Goal: Transaction & Acquisition: Purchase product/service

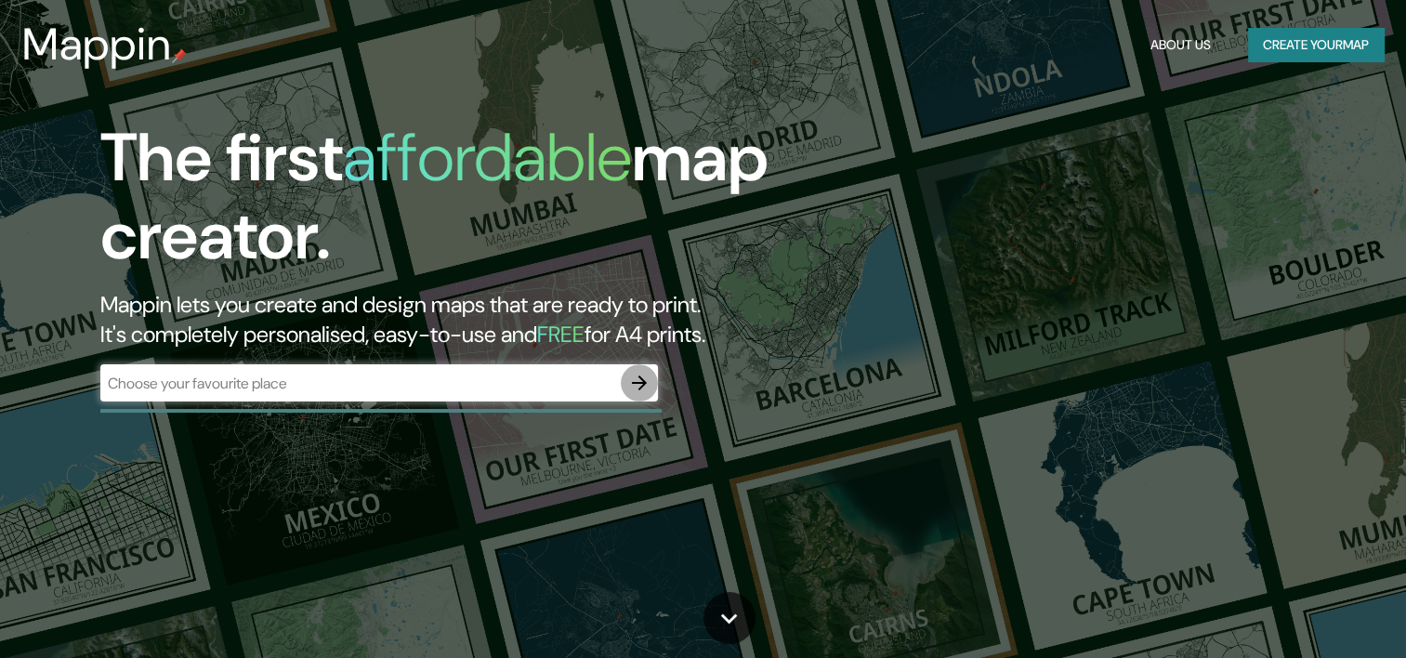
click at [644, 383] on icon "button" at bounding box center [639, 383] width 15 height 15
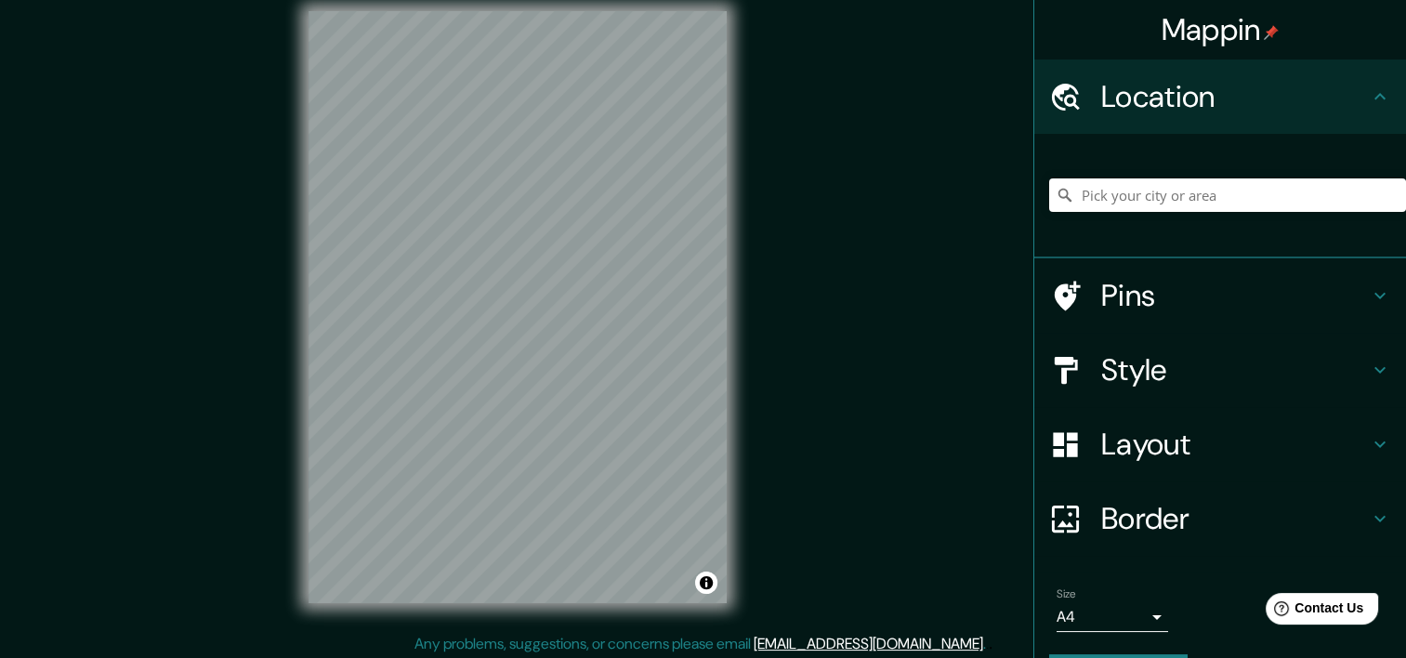
scroll to position [23, 0]
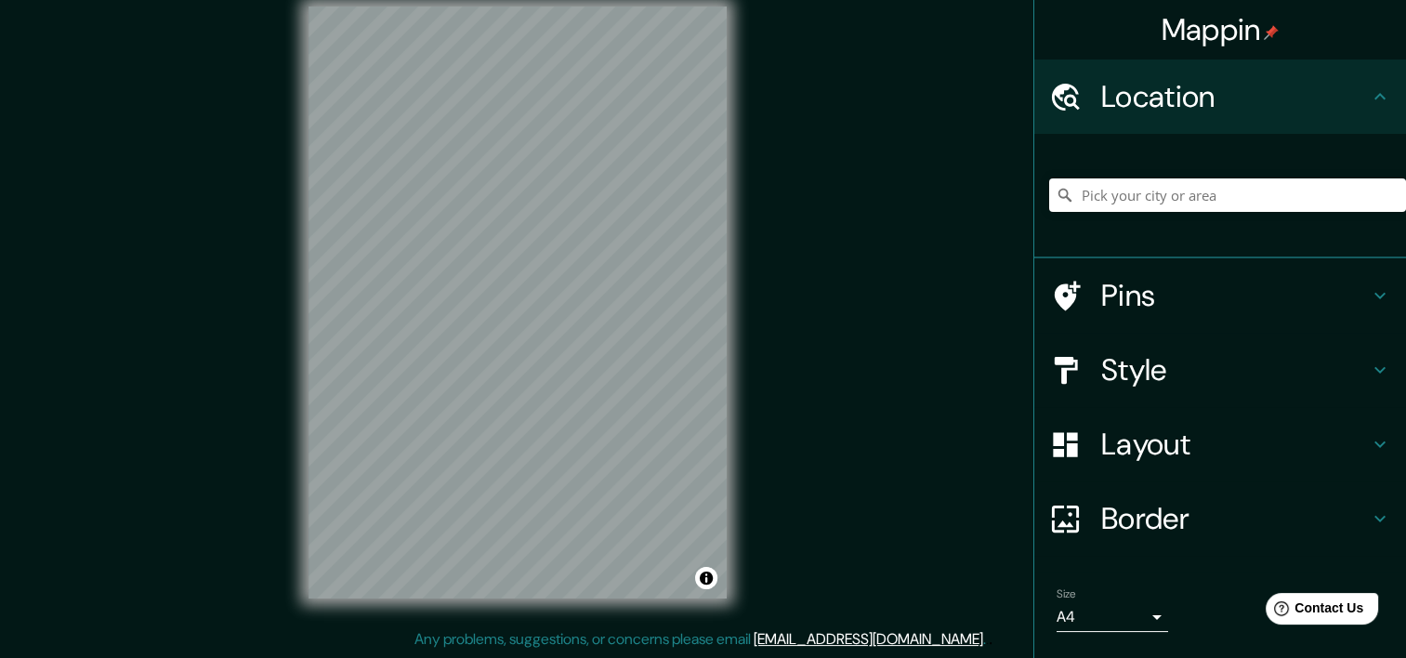
click at [287, 475] on div "© Mapbox © OpenStreetMap Improve this map" at bounding box center [518, 303] width 478 height 652
click at [1149, 448] on h4 "Layout" at bounding box center [1236, 444] width 268 height 37
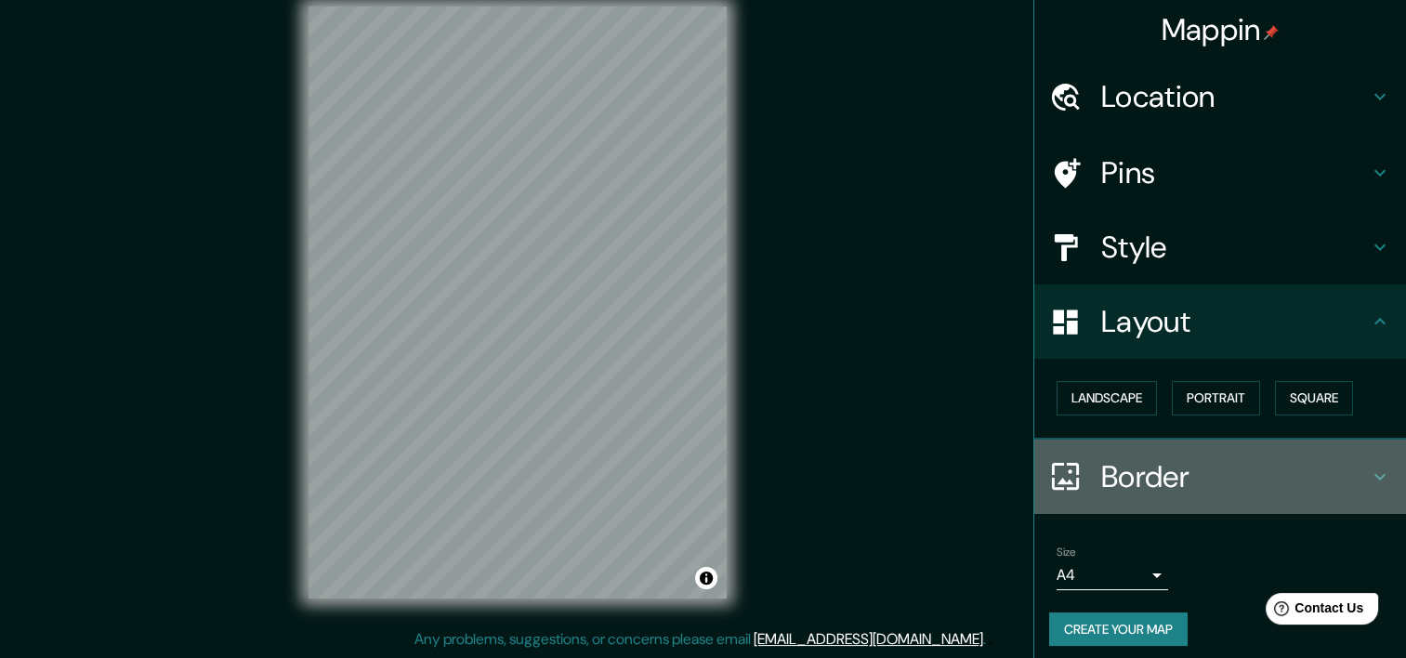
click at [1151, 469] on h4 "Border" at bounding box center [1236, 476] width 268 height 37
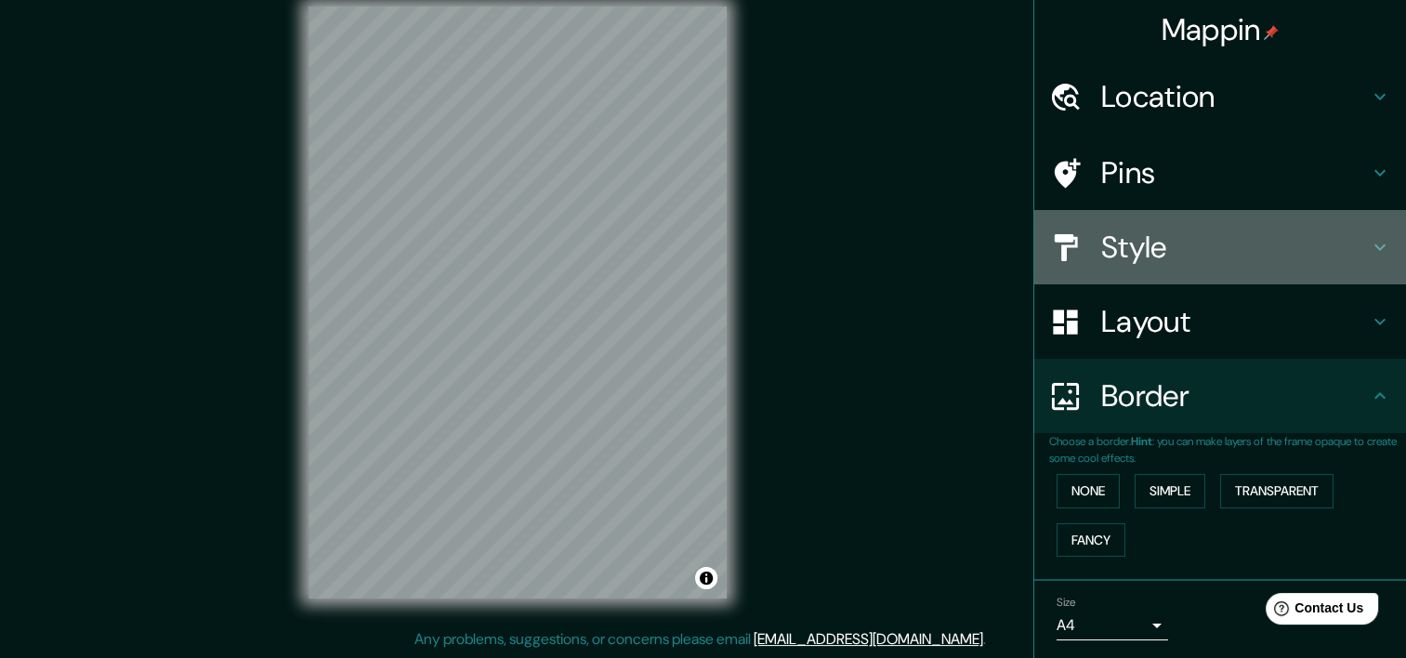
click at [1142, 225] on div "Style" at bounding box center [1221, 247] width 372 height 74
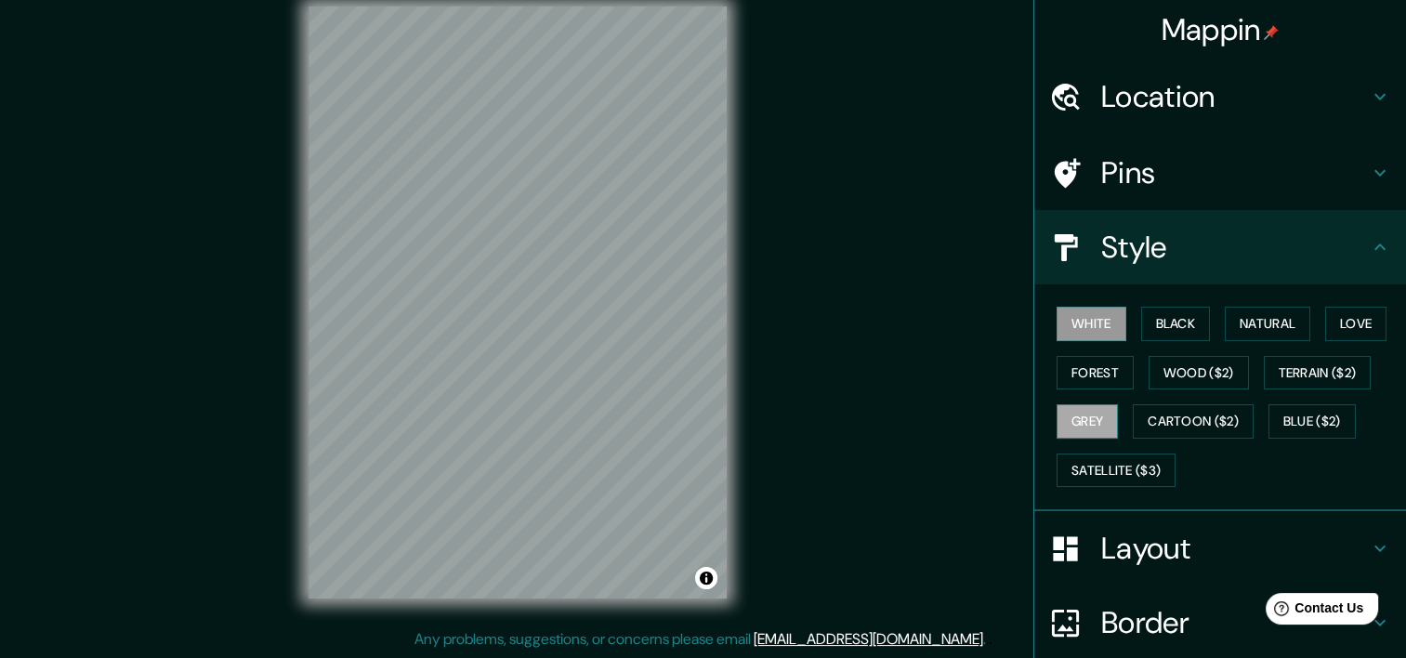
click at [1089, 415] on button "Grey" at bounding box center [1087, 421] width 61 height 34
click at [1089, 379] on button "Forest" at bounding box center [1095, 373] width 77 height 34
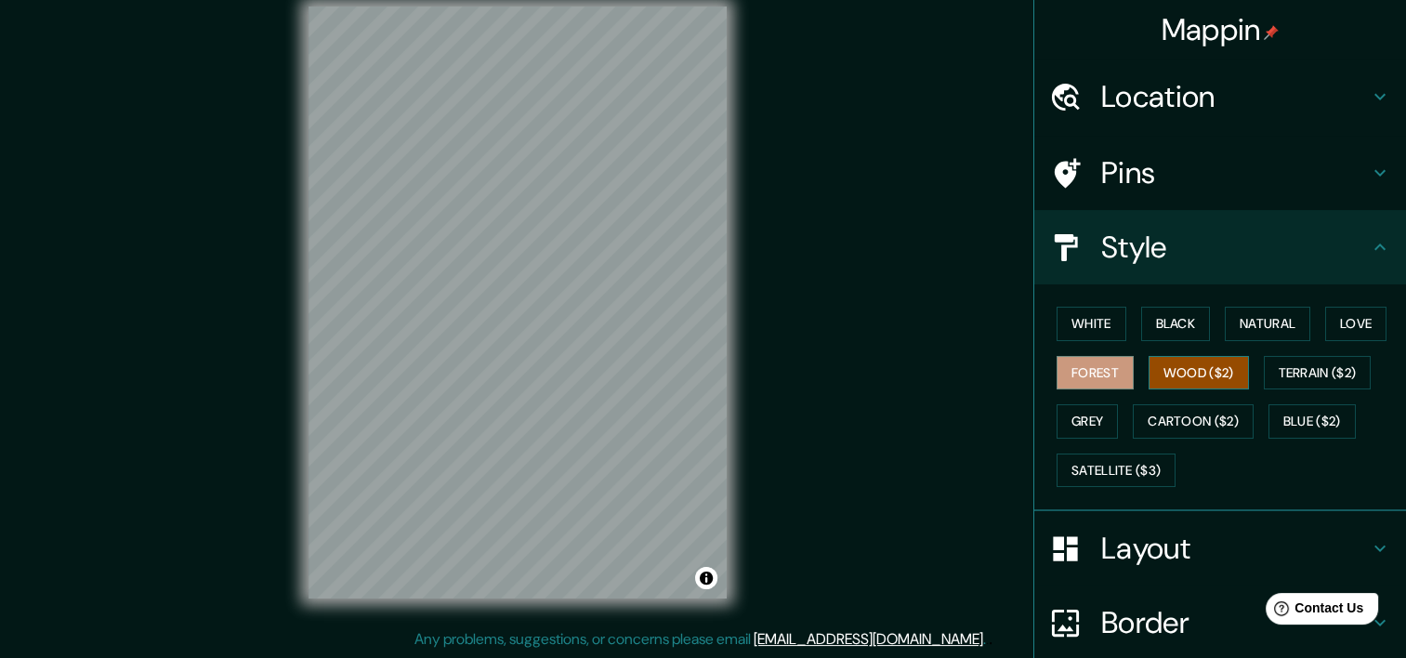
click at [1181, 372] on button "Wood ($2)" at bounding box center [1199, 373] width 100 height 34
click at [1278, 365] on button "Terrain ($2)" at bounding box center [1318, 373] width 108 height 34
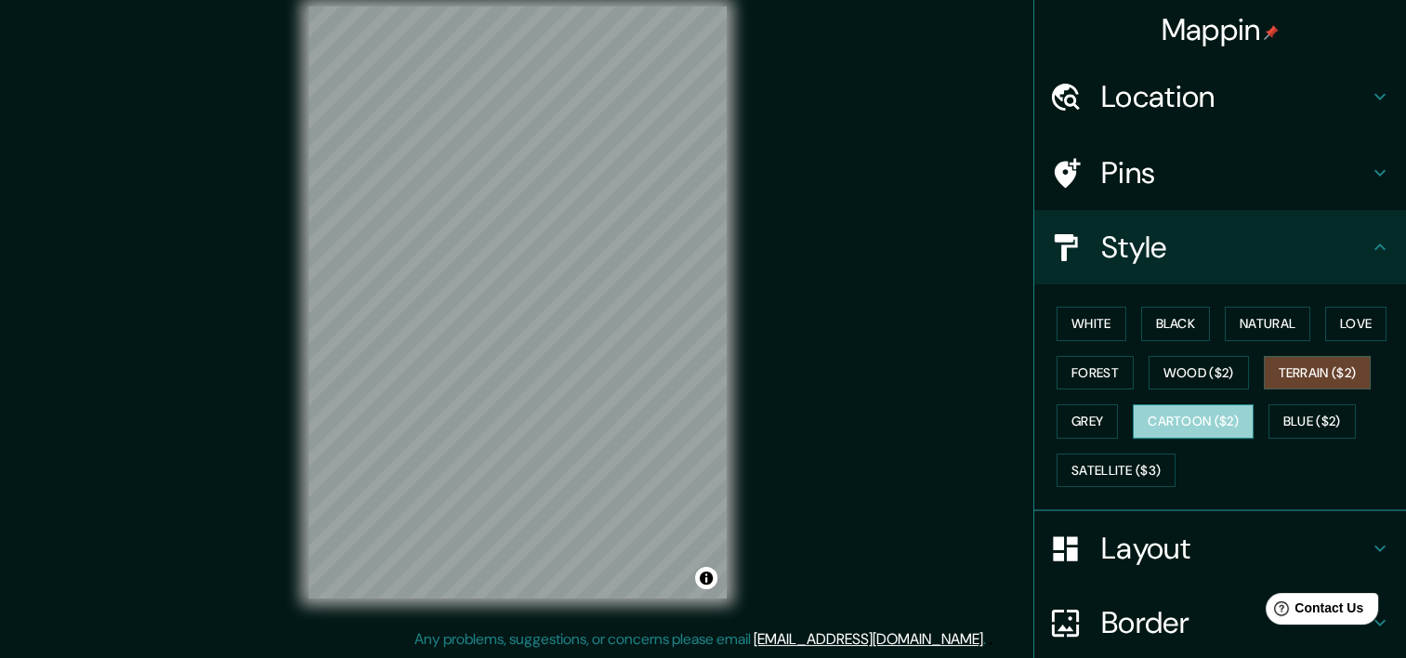
click at [1203, 414] on button "Cartoon ($2)" at bounding box center [1193, 421] width 121 height 34
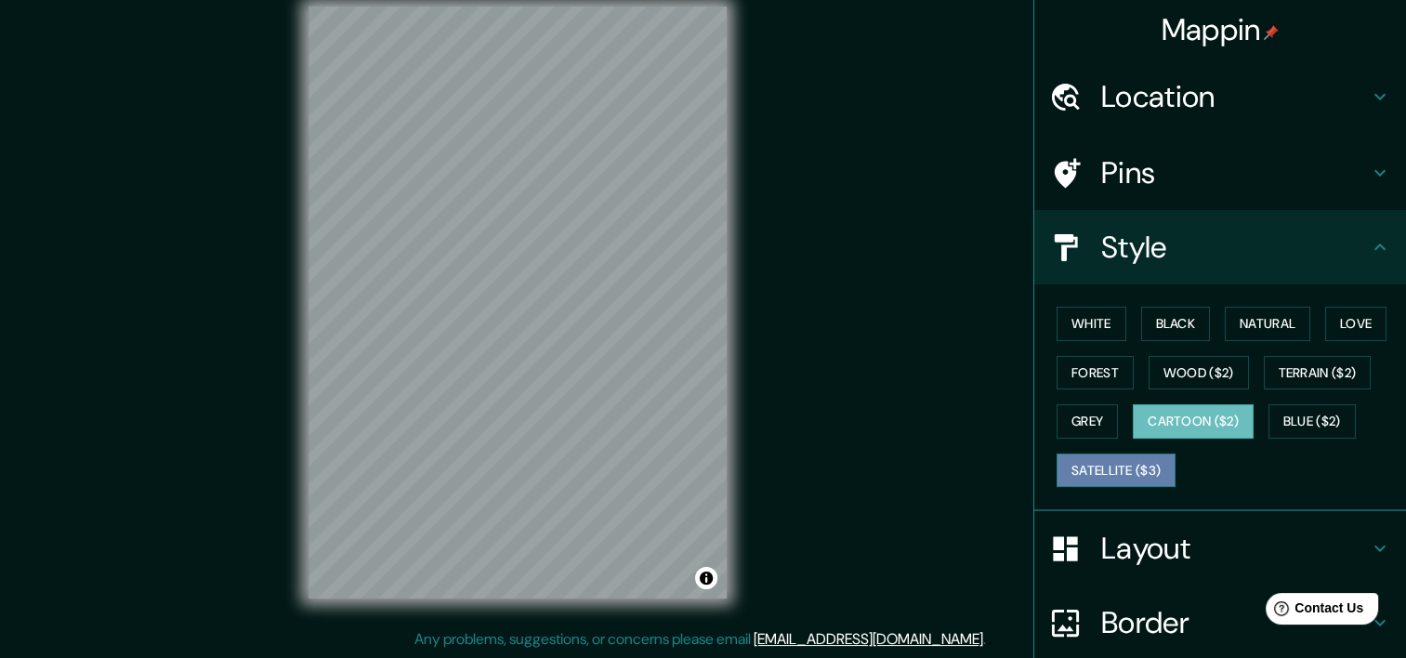
click at [1125, 469] on button "Satellite ($3)" at bounding box center [1116, 471] width 119 height 34
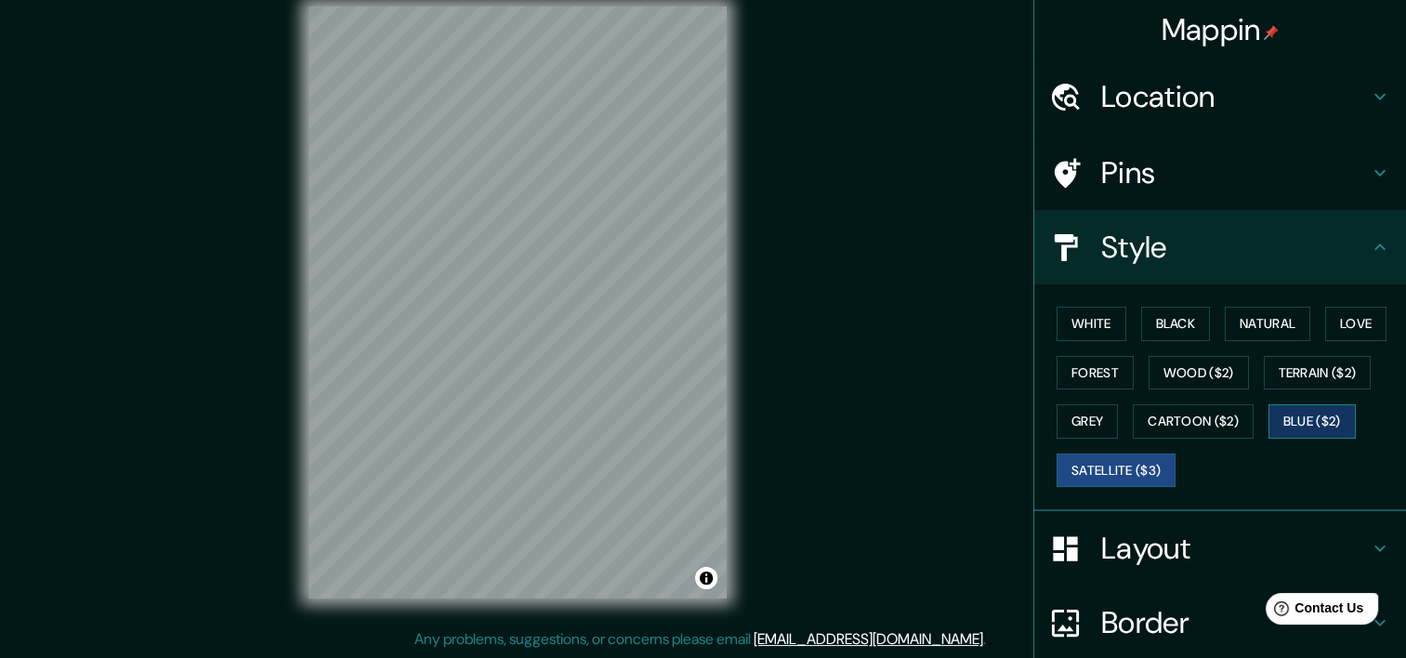
click at [1284, 418] on button "Blue ($2)" at bounding box center [1312, 421] width 87 height 34
click at [1177, 315] on button "Black" at bounding box center [1177, 324] width 70 height 34
click at [1280, 405] on button "Blue ($2)" at bounding box center [1312, 421] width 87 height 34
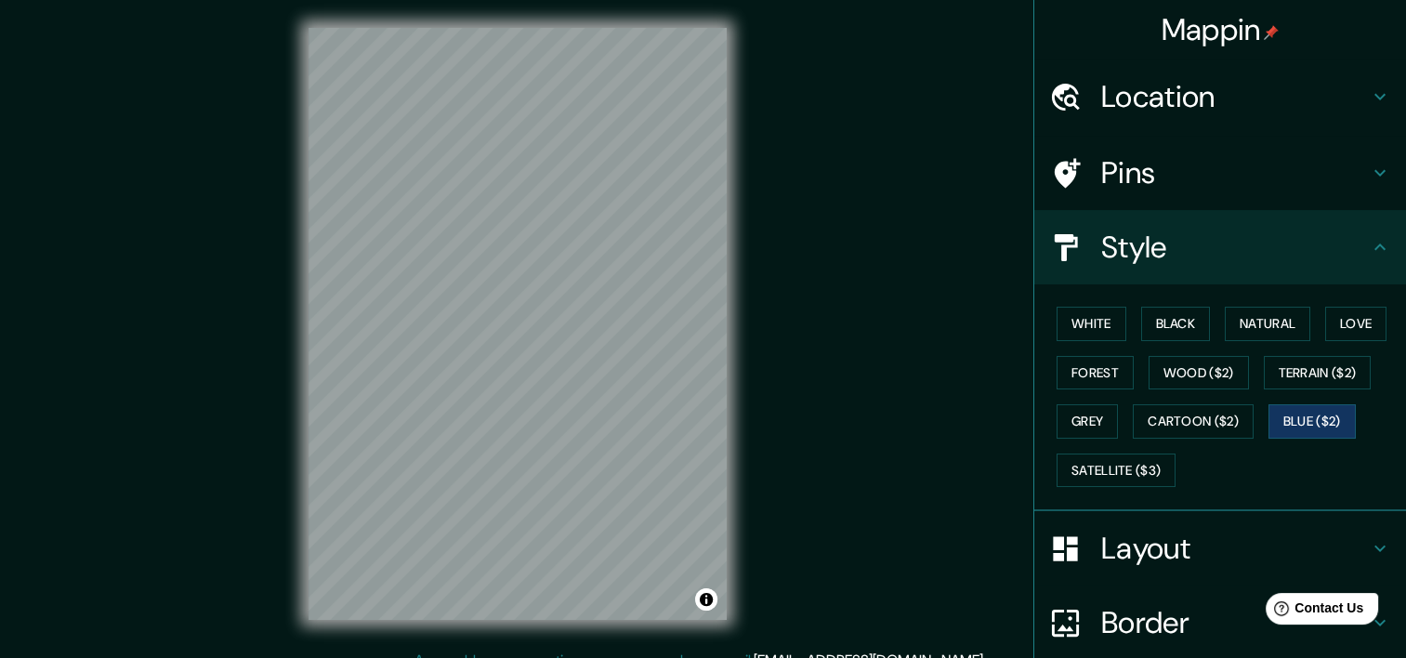
scroll to position [0, 0]
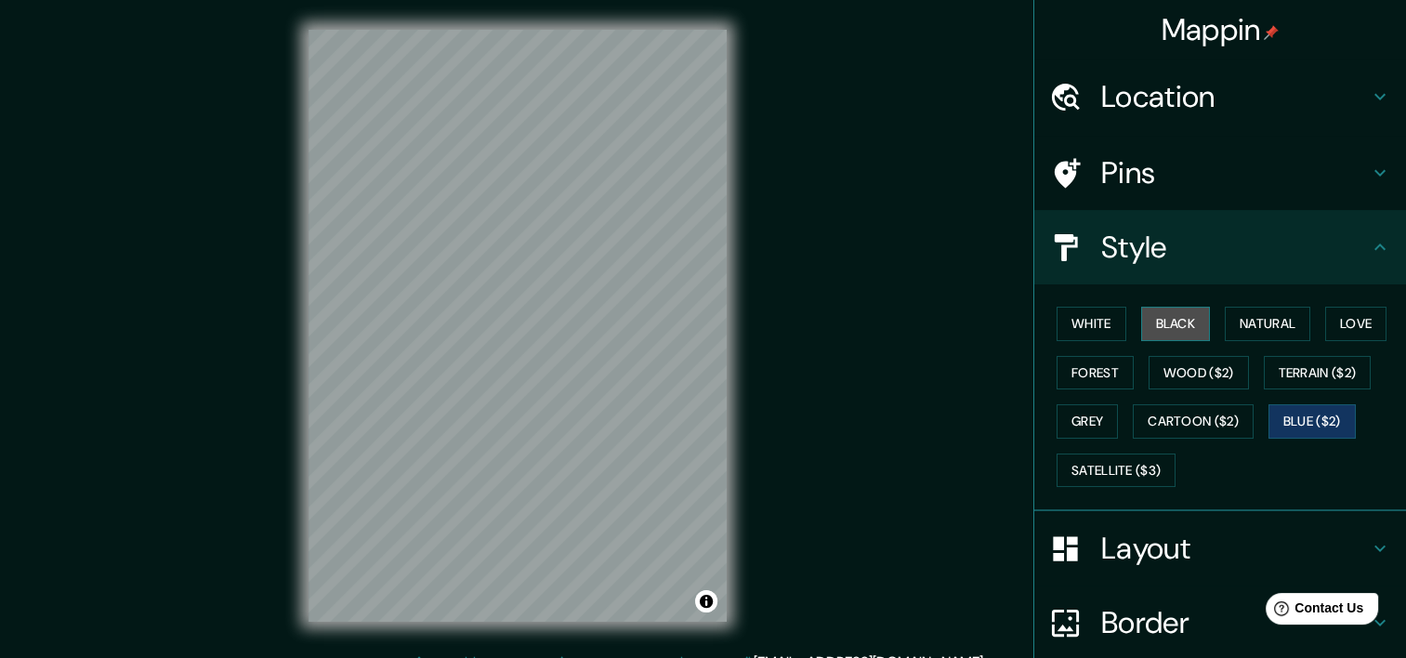
click at [1185, 309] on button "Black" at bounding box center [1177, 324] width 70 height 34
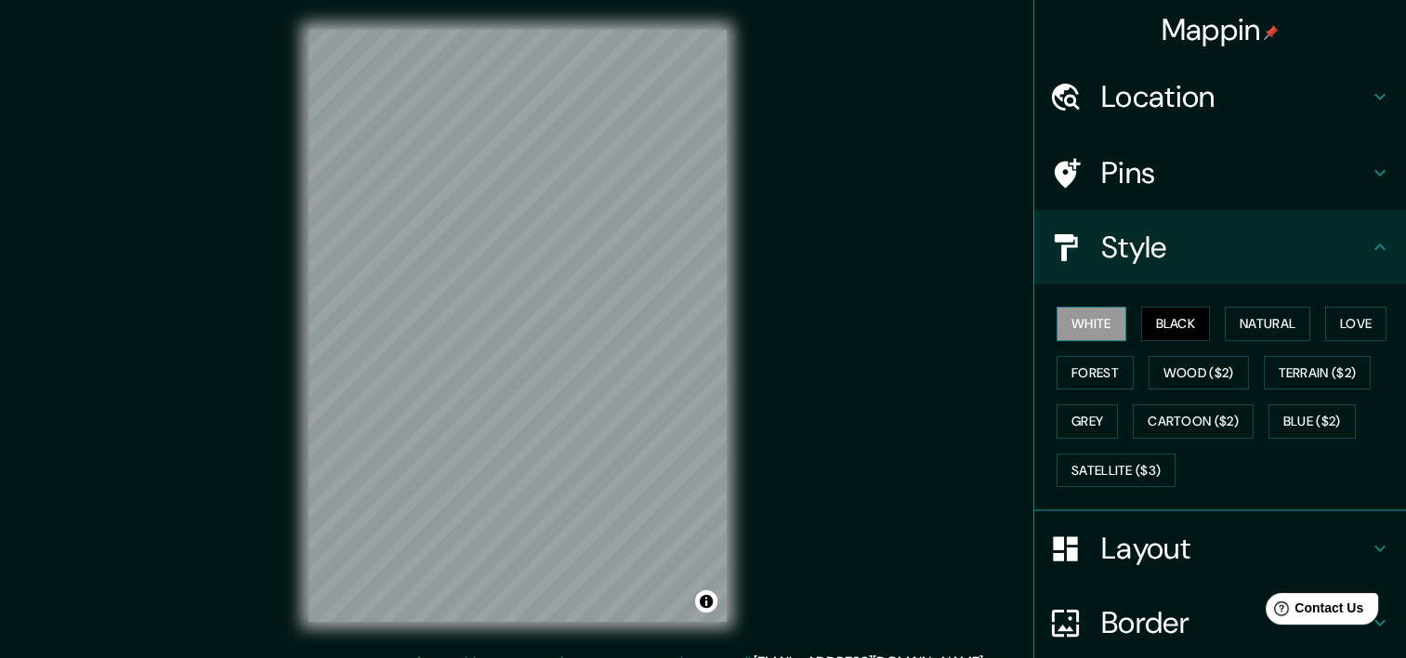
click at [1098, 326] on button "White" at bounding box center [1092, 324] width 70 height 34
click at [1326, 313] on button "Love" at bounding box center [1356, 324] width 61 height 34
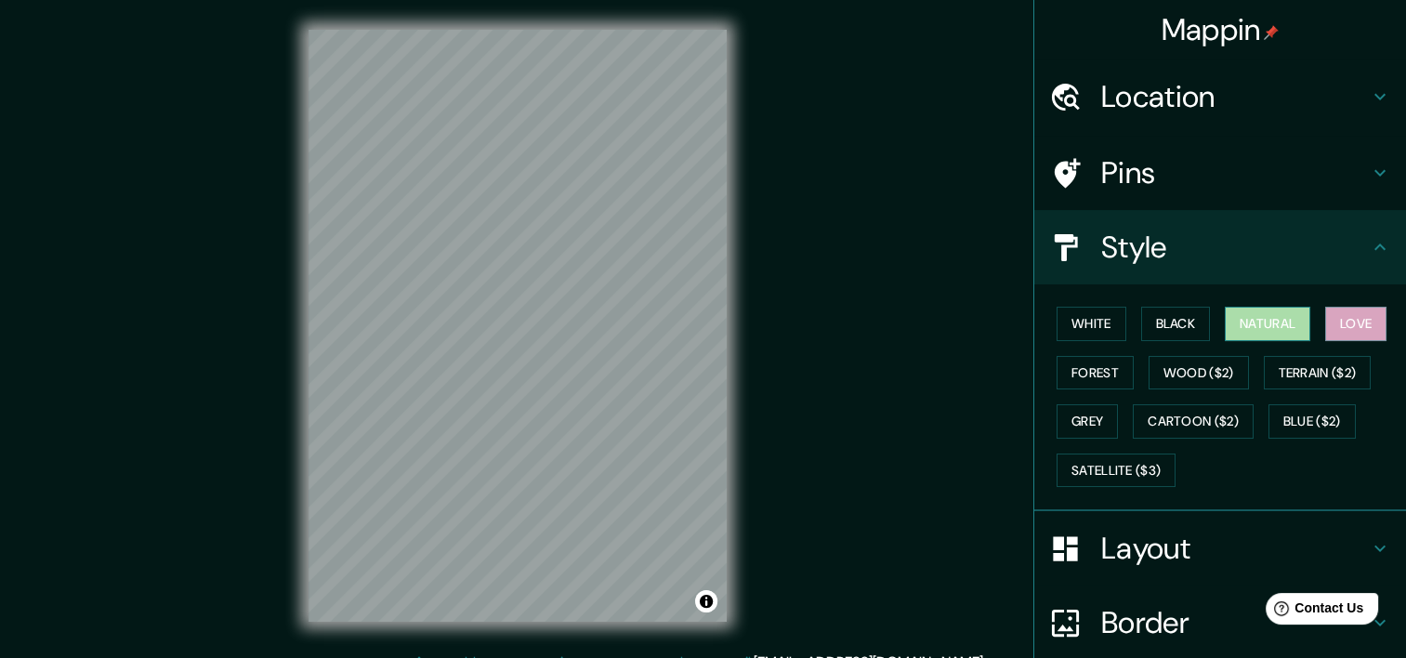
click at [1257, 319] on button "Natural" at bounding box center [1268, 324] width 86 height 34
click at [1348, 312] on button "Love" at bounding box center [1356, 324] width 61 height 34
click at [1175, 322] on button "Black" at bounding box center [1177, 324] width 70 height 34
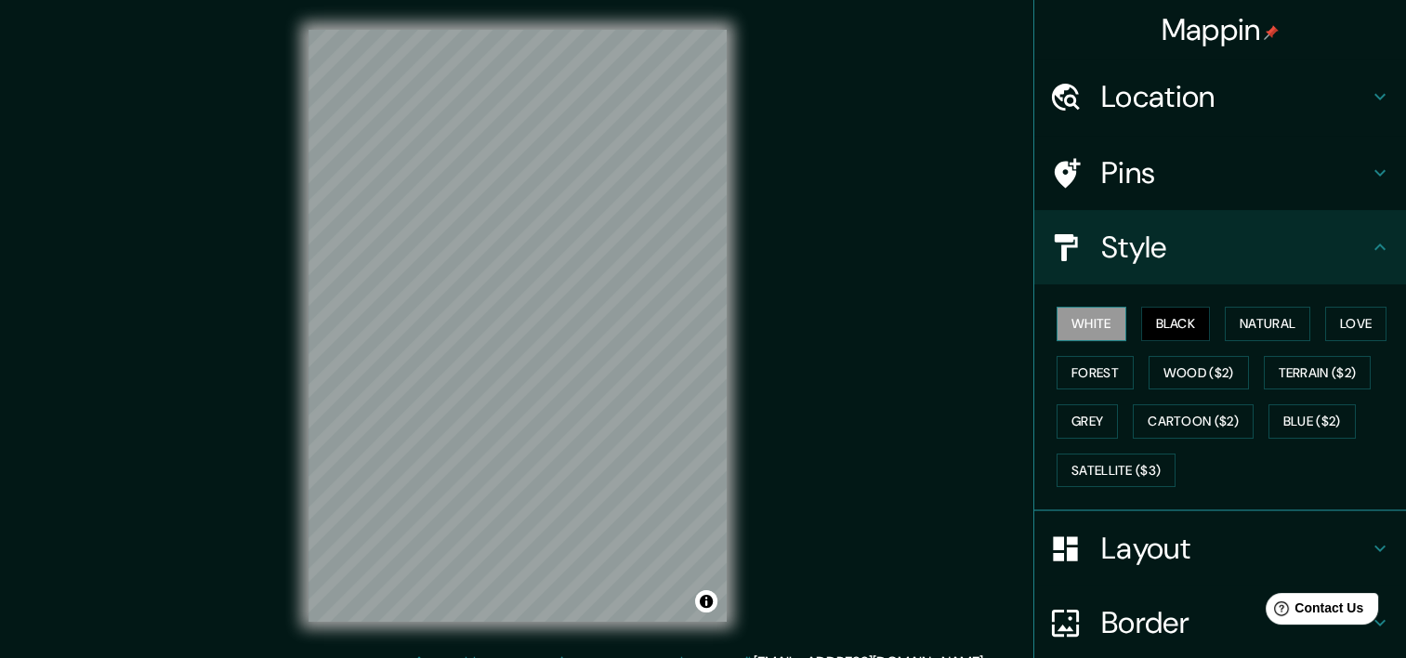
click at [1092, 320] on button "White" at bounding box center [1092, 324] width 70 height 34
click at [1319, 368] on button "Terrain ($2)" at bounding box center [1318, 373] width 108 height 34
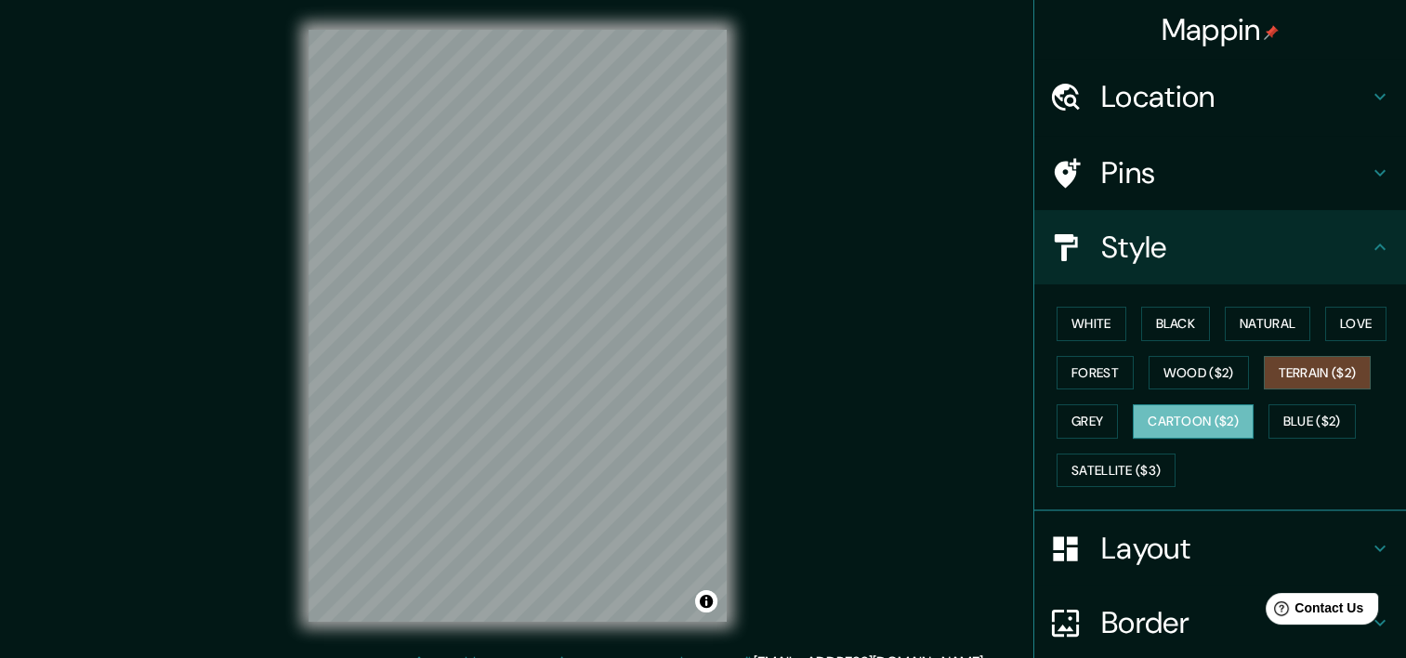
click at [1214, 407] on button "Cartoon ($2)" at bounding box center [1193, 421] width 121 height 34
click at [1281, 407] on button "Blue ($2)" at bounding box center [1312, 421] width 87 height 34
click at [1157, 433] on button "Cartoon ($2)" at bounding box center [1193, 421] width 121 height 34
click at [1165, 361] on button "Wood ($2)" at bounding box center [1199, 373] width 100 height 34
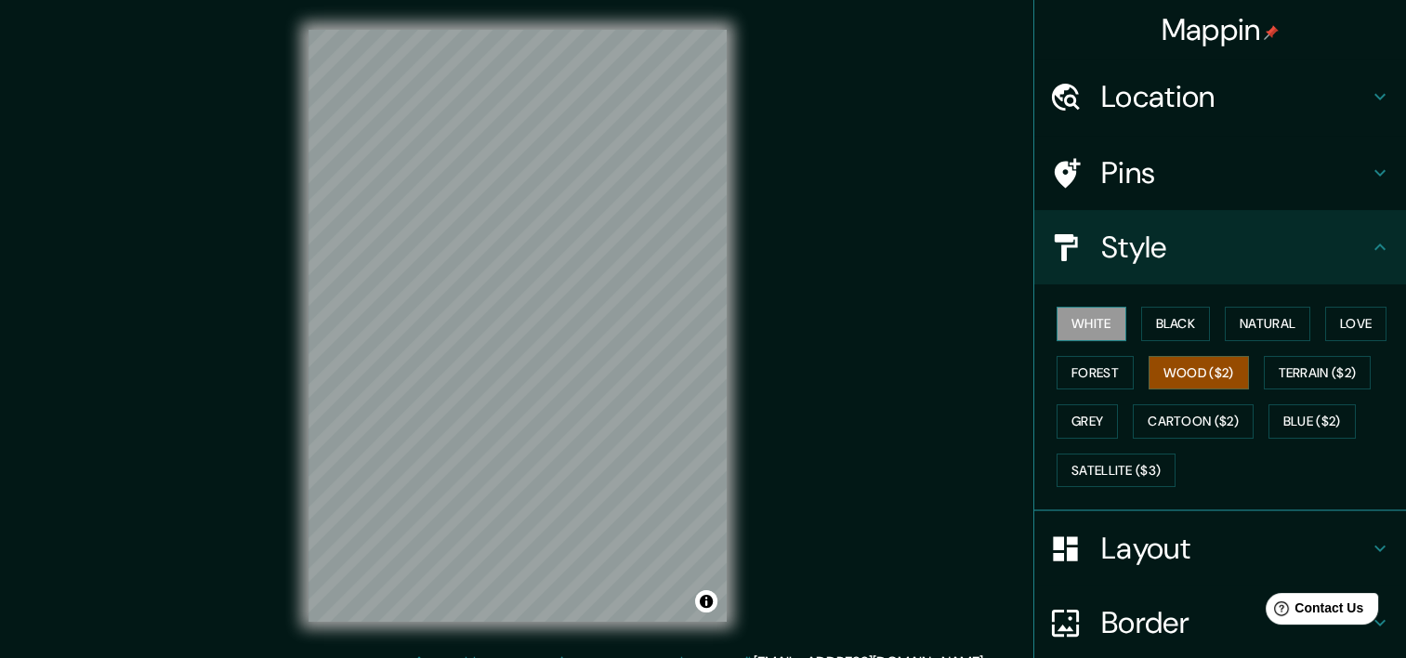
click at [1101, 330] on button "White" at bounding box center [1092, 324] width 70 height 34
click at [1157, 320] on button "Black" at bounding box center [1177, 324] width 70 height 34
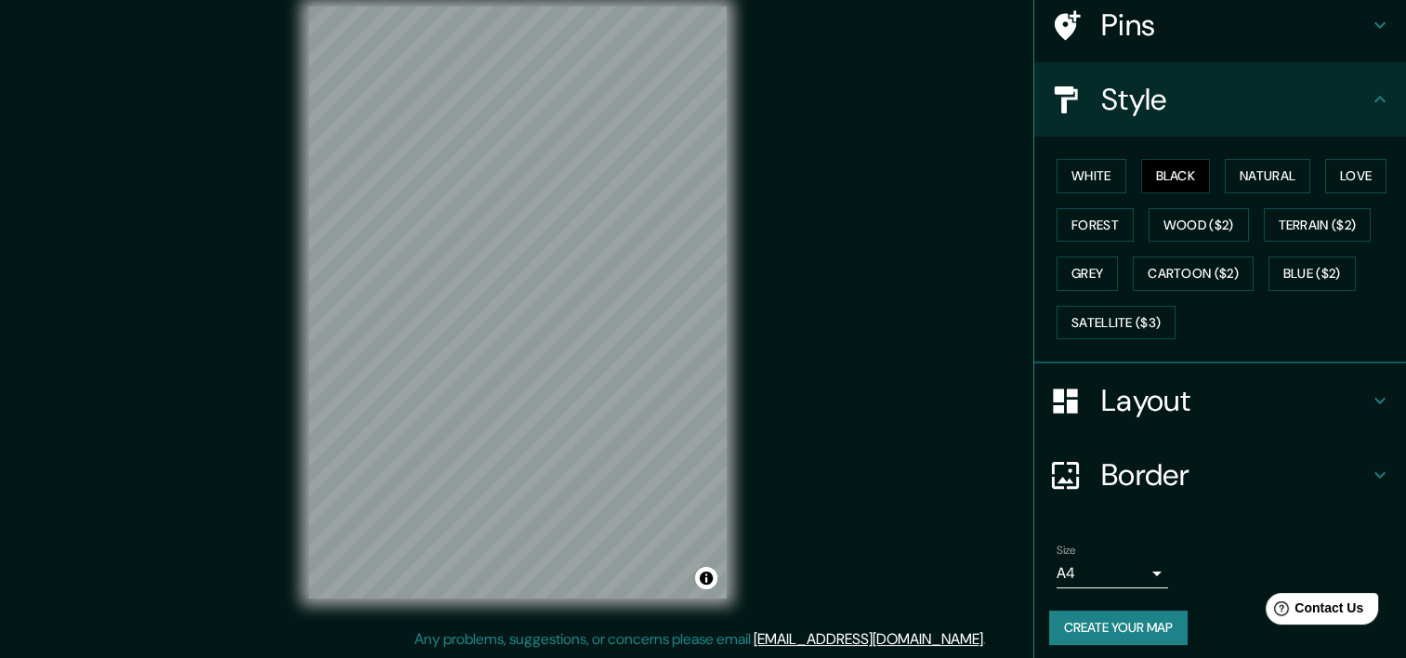
scroll to position [153, 0]
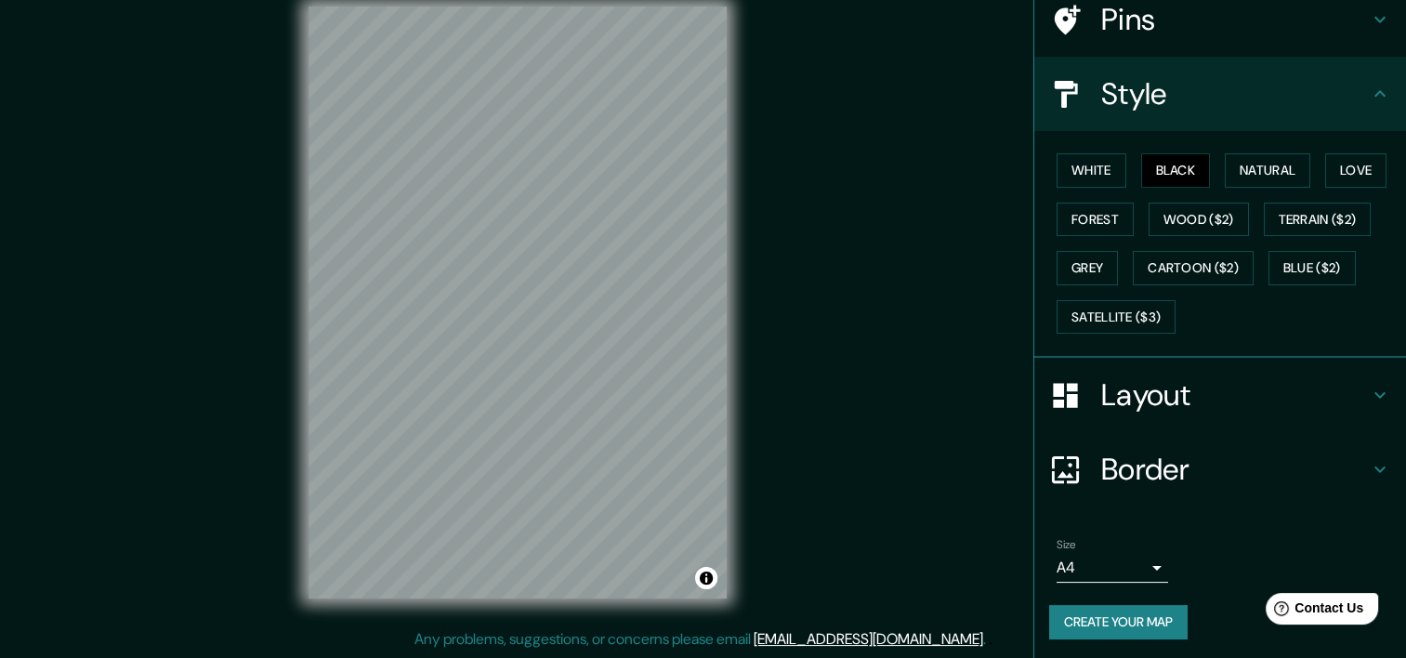
click at [1101, 573] on body "Mappin Location Pins Style White Black Natural Love Forest Wood ($2) Terrain ($…" at bounding box center [703, 306] width 1406 height 658
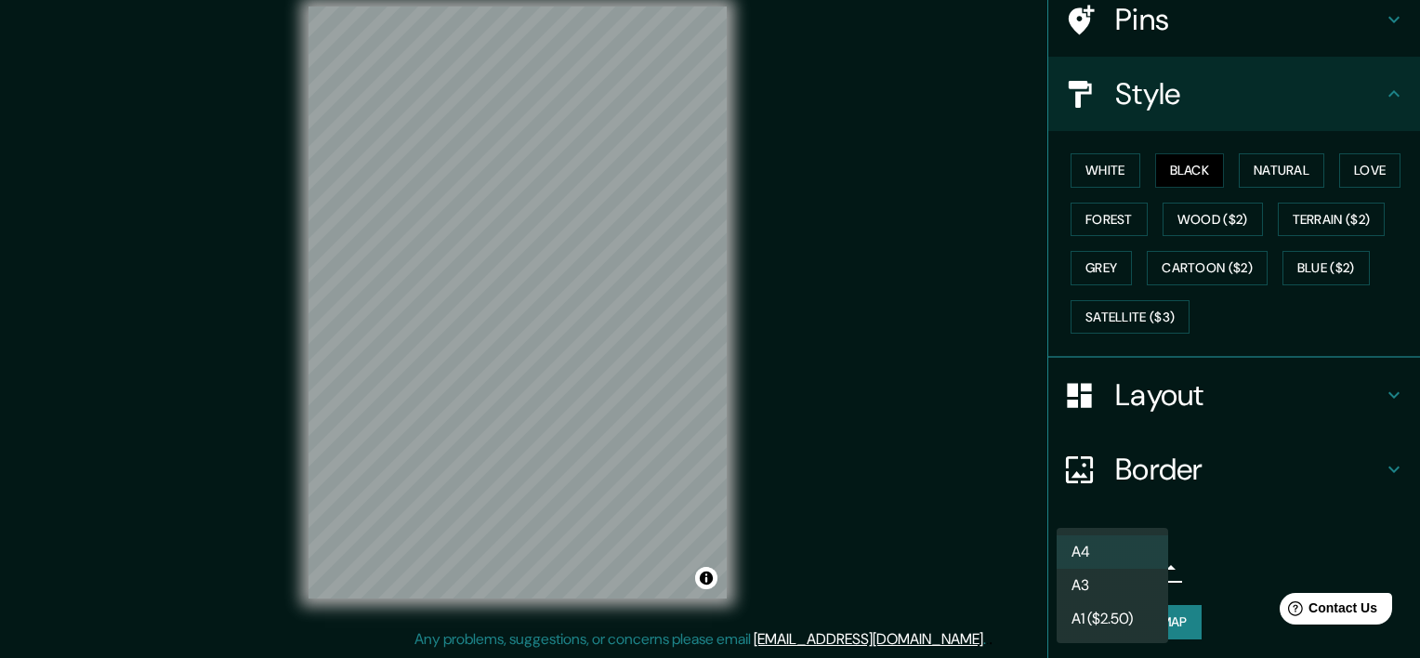
click at [1116, 580] on li "A3" at bounding box center [1113, 585] width 112 height 33
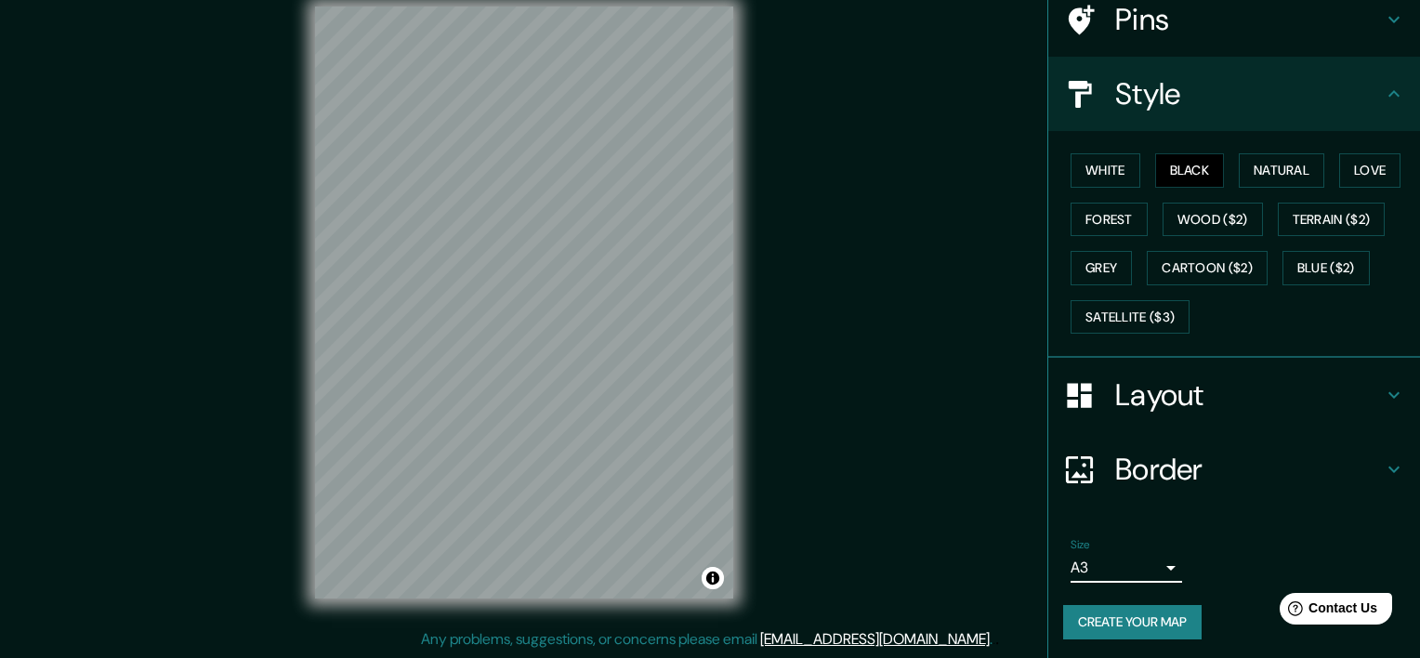
click at [1112, 550] on body "Mappin Location Pins Style White Black Natural Love Forest Wood ($2) Terrain ($…" at bounding box center [710, 306] width 1420 height 658
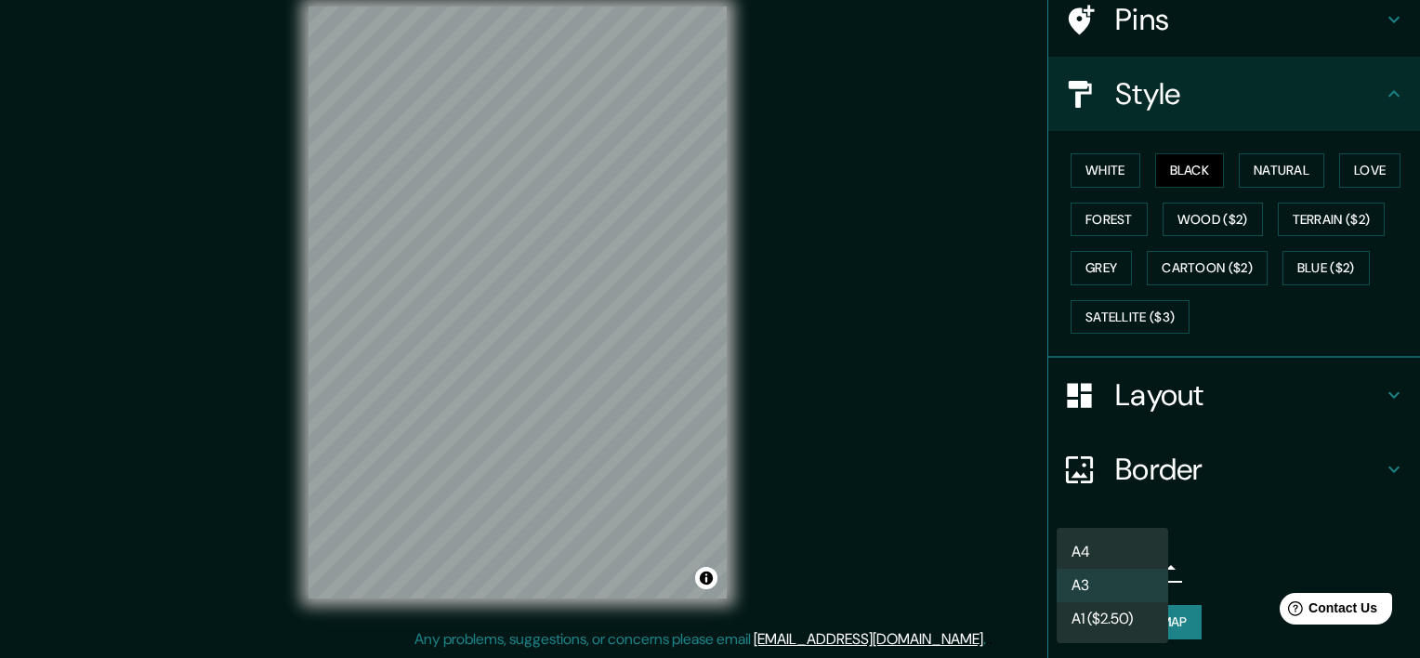
click at [1109, 553] on li "A4" at bounding box center [1113, 551] width 112 height 33
type input "single"
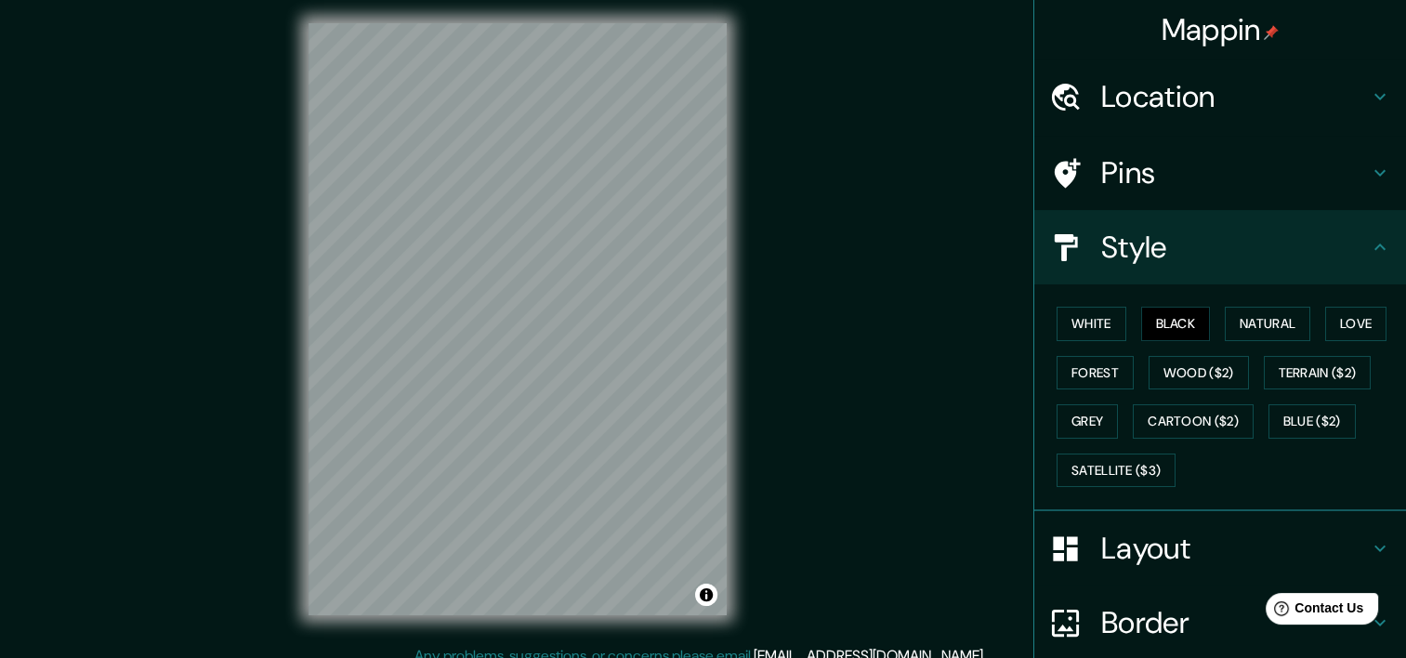
scroll to position [5, 0]
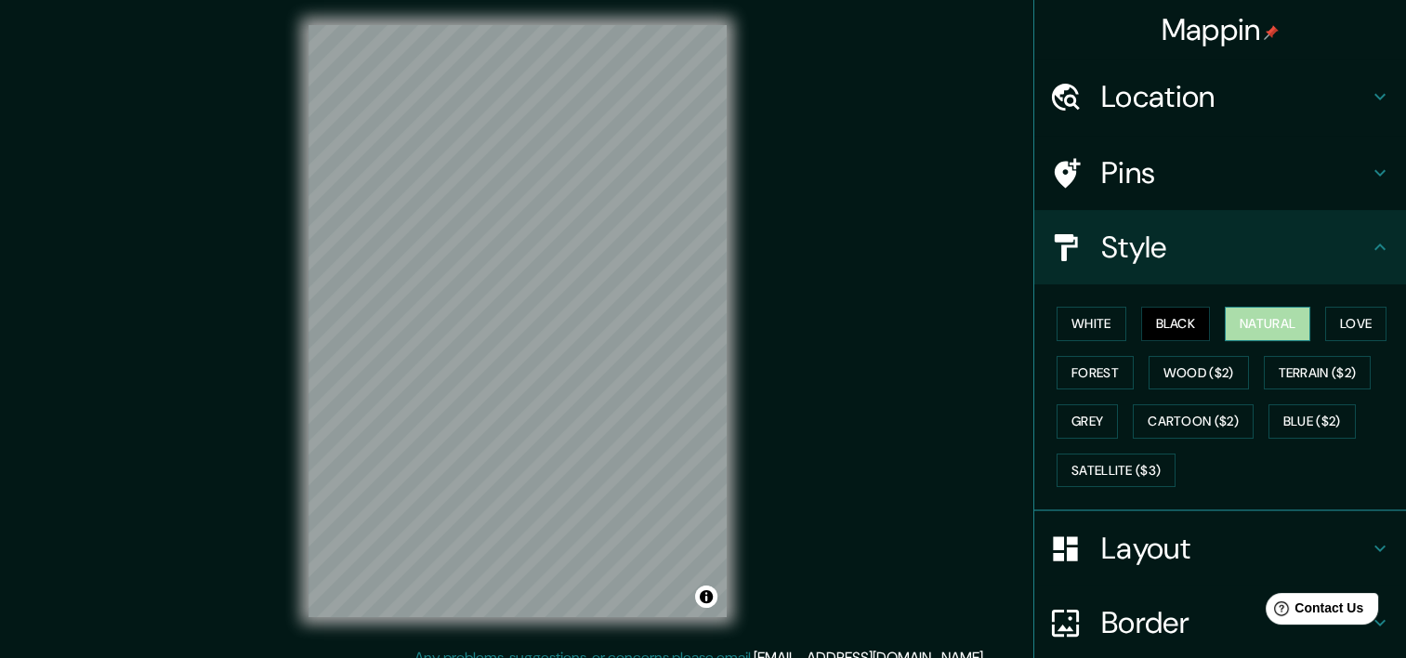
click at [1249, 321] on button "Natural" at bounding box center [1268, 324] width 86 height 34
click at [1287, 369] on button "Terrain ($2)" at bounding box center [1318, 373] width 108 height 34
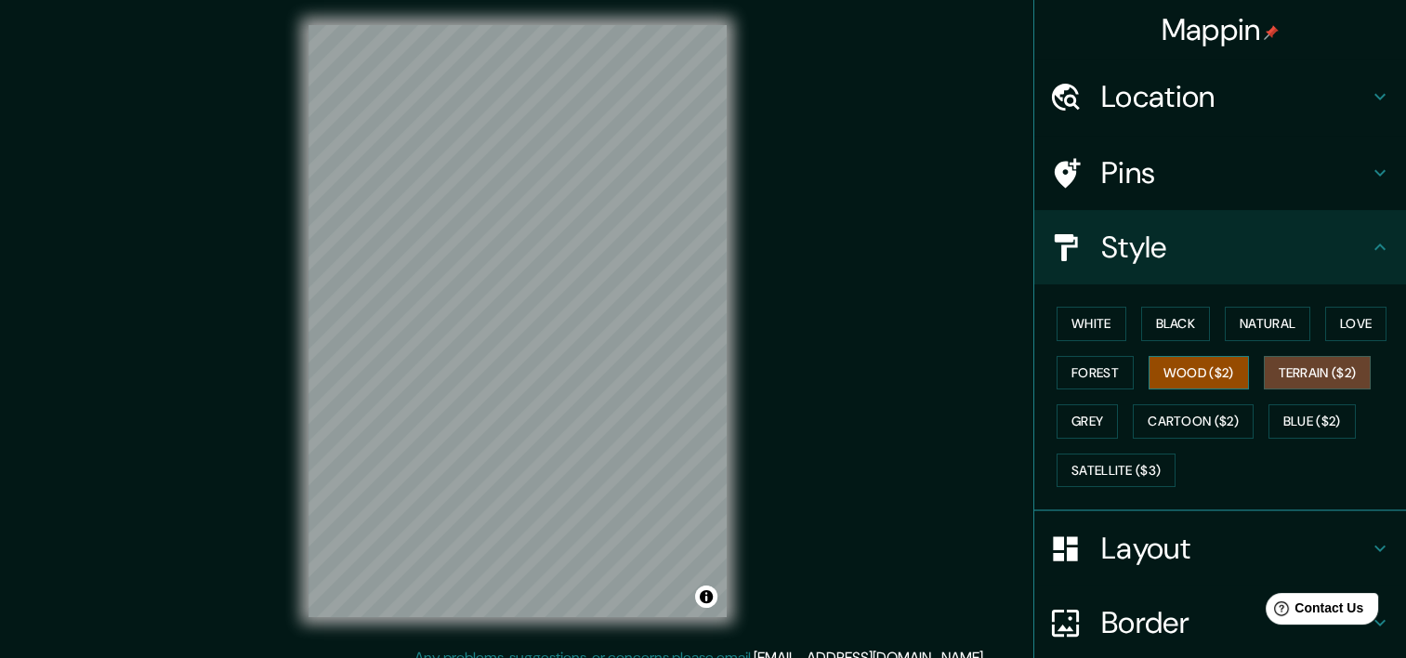
click at [1219, 367] on button "Wood ($2)" at bounding box center [1199, 373] width 100 height 34
click at [1254, 323] on button "Natural" at bounding box center [1268, 324] width 86 height 34
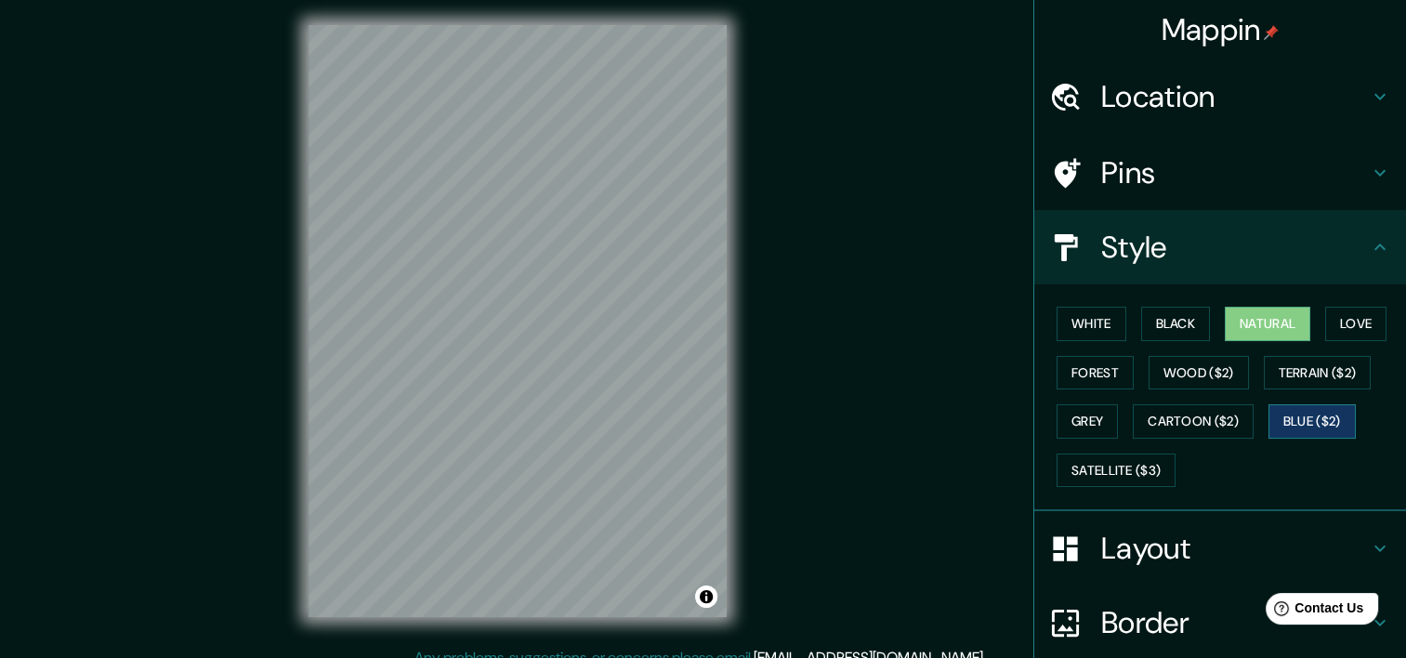
click at [1283, 411] on button "Blue ($2)" at bounding box center [1312, 421] width 87 height 34
click at [1220, 420] on button "Cartoon ($2)" at bounding box center [1193, 421] width 121 height 34
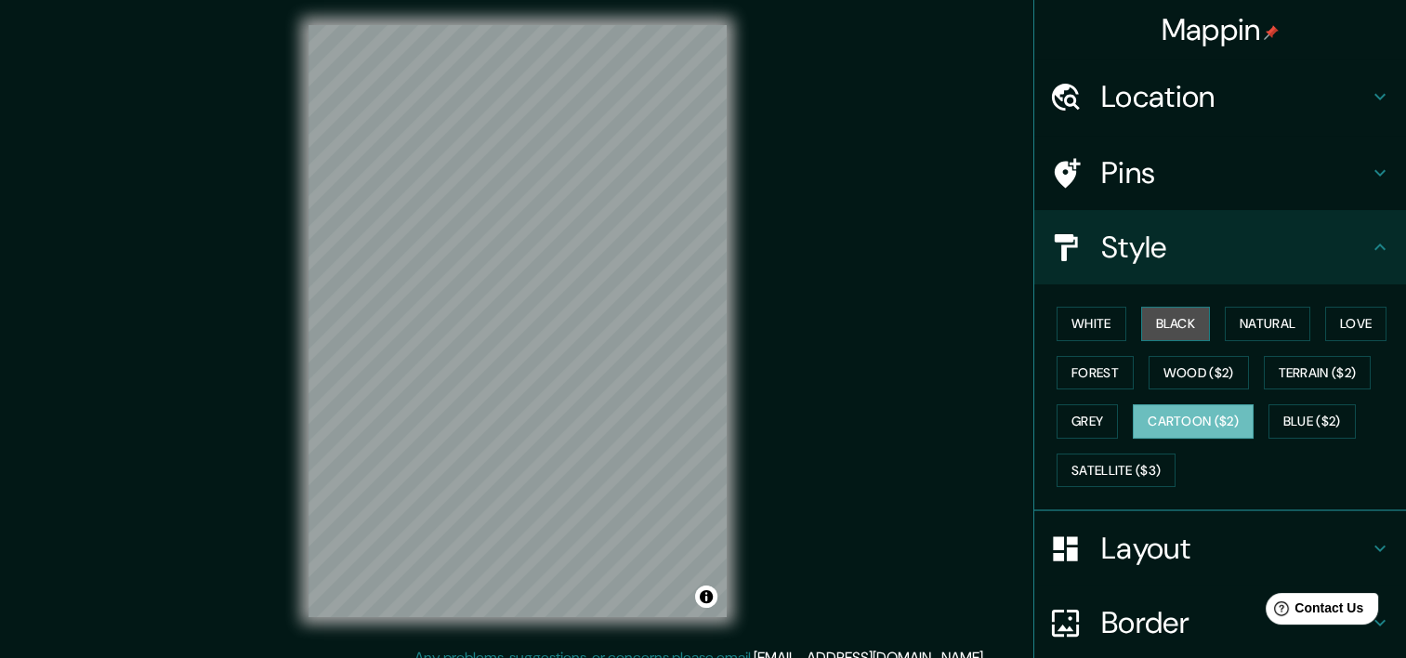
click at [1180, 316] on button "Black" at bounding box center [1177, 324] width 70 height 34
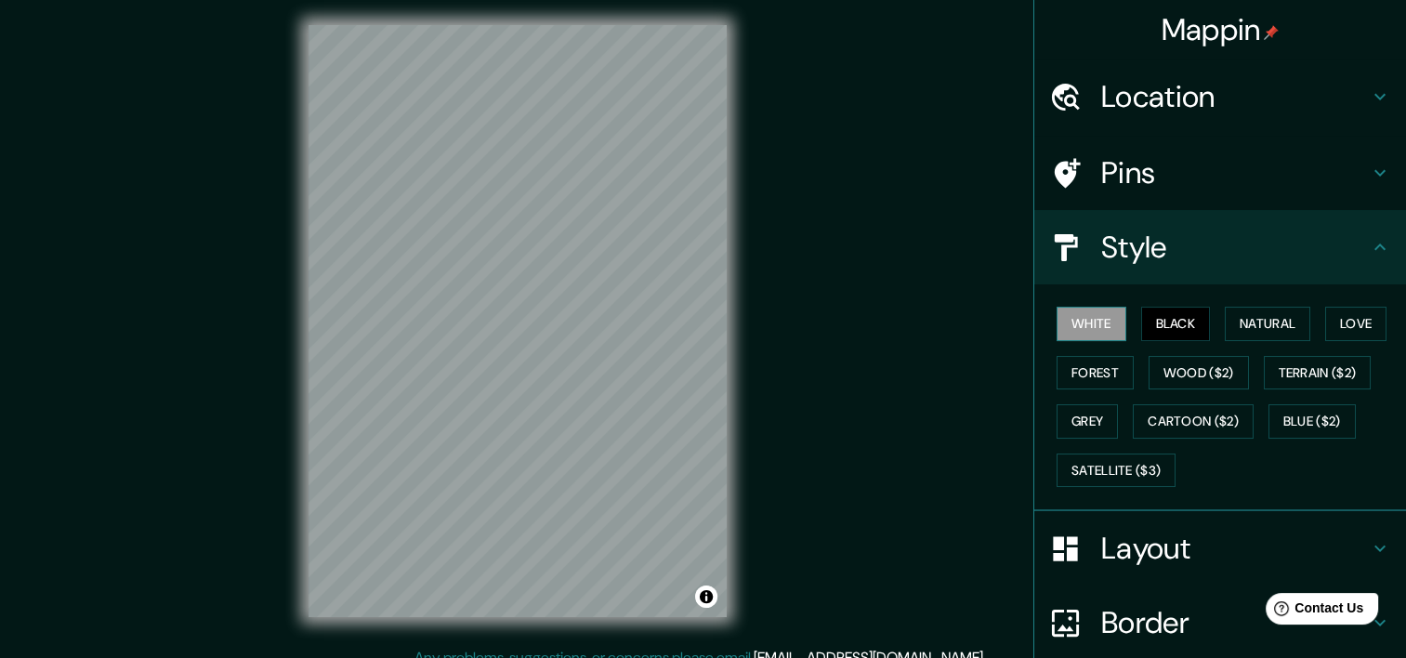
click at [1103, 319] on button "White" at bounding box center [1092, 324] width 70 height 34
click at [1164, 313] on button "Black" at bounding box center [1177, 324] width 70 height 34
click at [1105, 317] on button "White" at bounding box center [1092, 324] width 70 height 34
click at [1274, 364] on button "Terrain ($2)" at bounding box center [1318, 373] width 108 height 34
click at [1074, 334] on button "White" at bounding box center [1092, 324] width 70 height 34
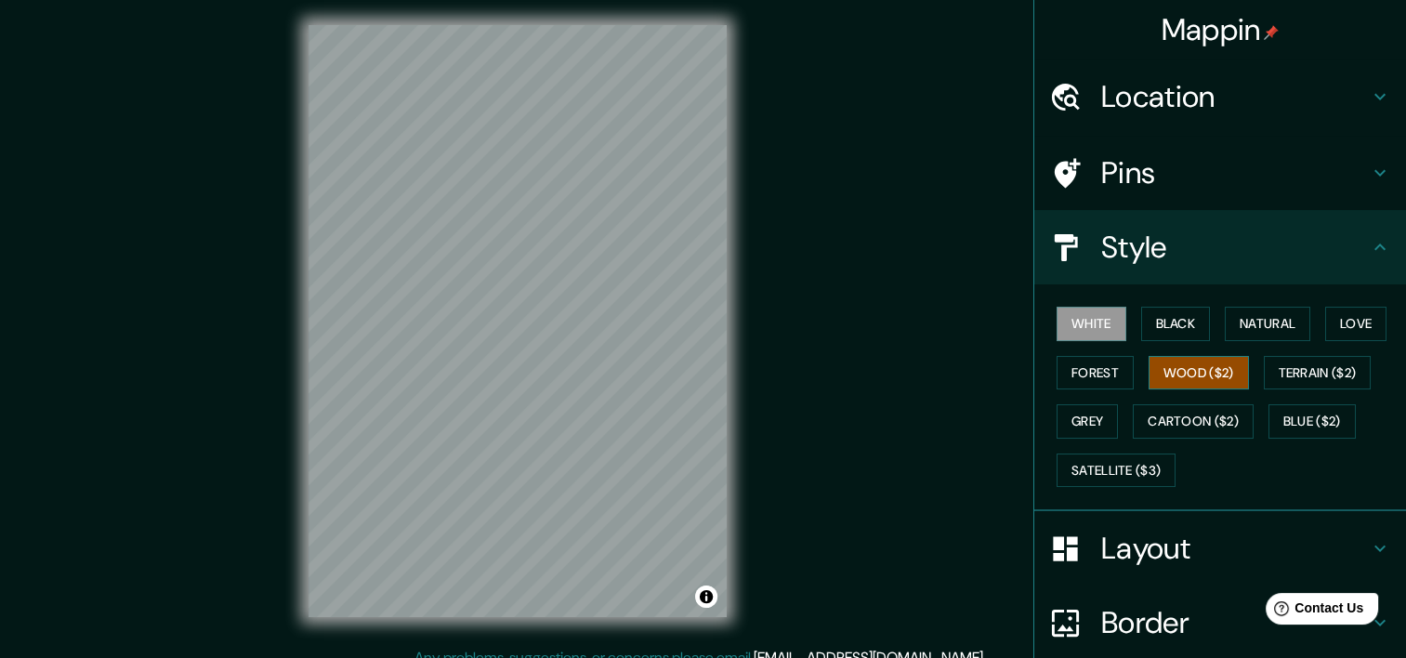
click at [1168, 363] on button "Wood ($2)" at bounding box center [1199, 373] width 100 height 34
click at [1083, 366] on button "Forest" at bounding box center [1095, 373] width 77 height 34
click at [1092, 315] on button "White" at bounding box center [1092, 324] width 70 height 34
click at [1157, 305] on div "White Black Natural Love Forest Wood ($2) Terrain ($2) Grey Cartoon ($2) Blue (…" at bounding box center [1228, 396] width 357 height 195
click at [1260, 312] on button "Natural" at bounding box center [1268, 324] width 86 height 34
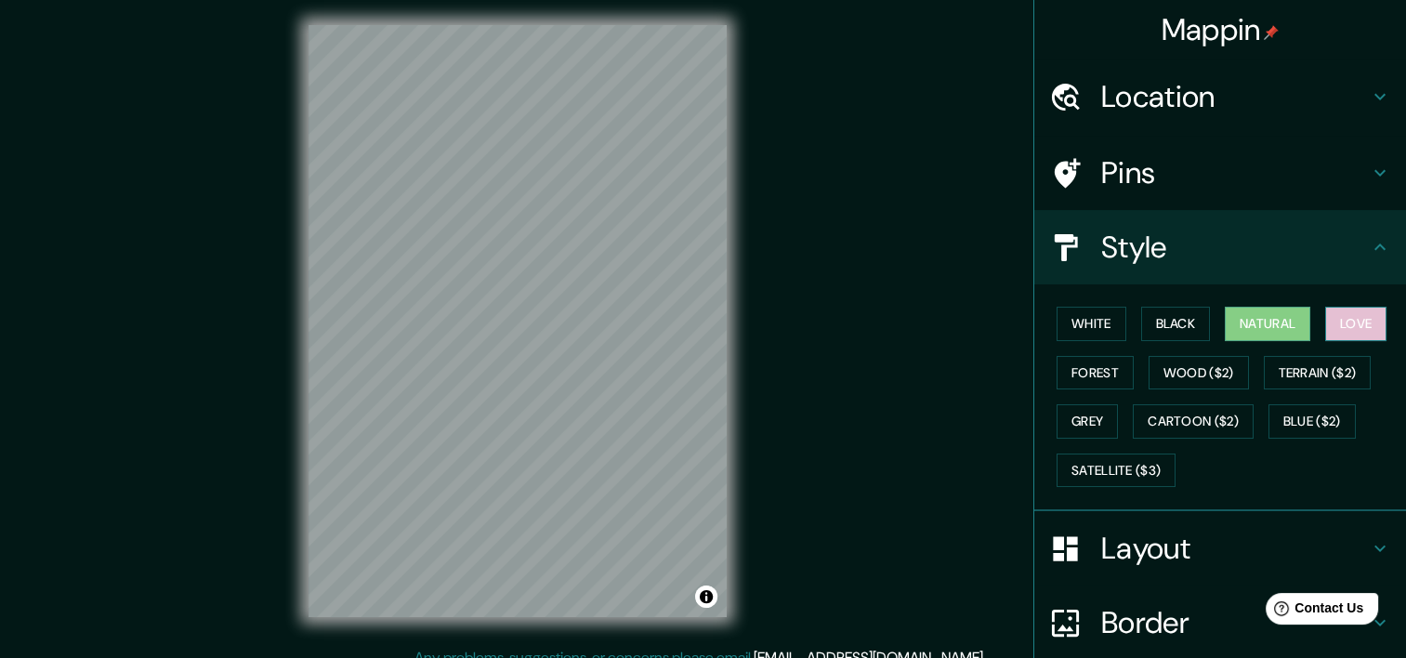
click at [1327, 316] on button "Love" at bounding box center [1356, 324] width 61 height 34
click at [1164, 324] on button "Black" at bounding box center [1177, 324] width 70 height 34
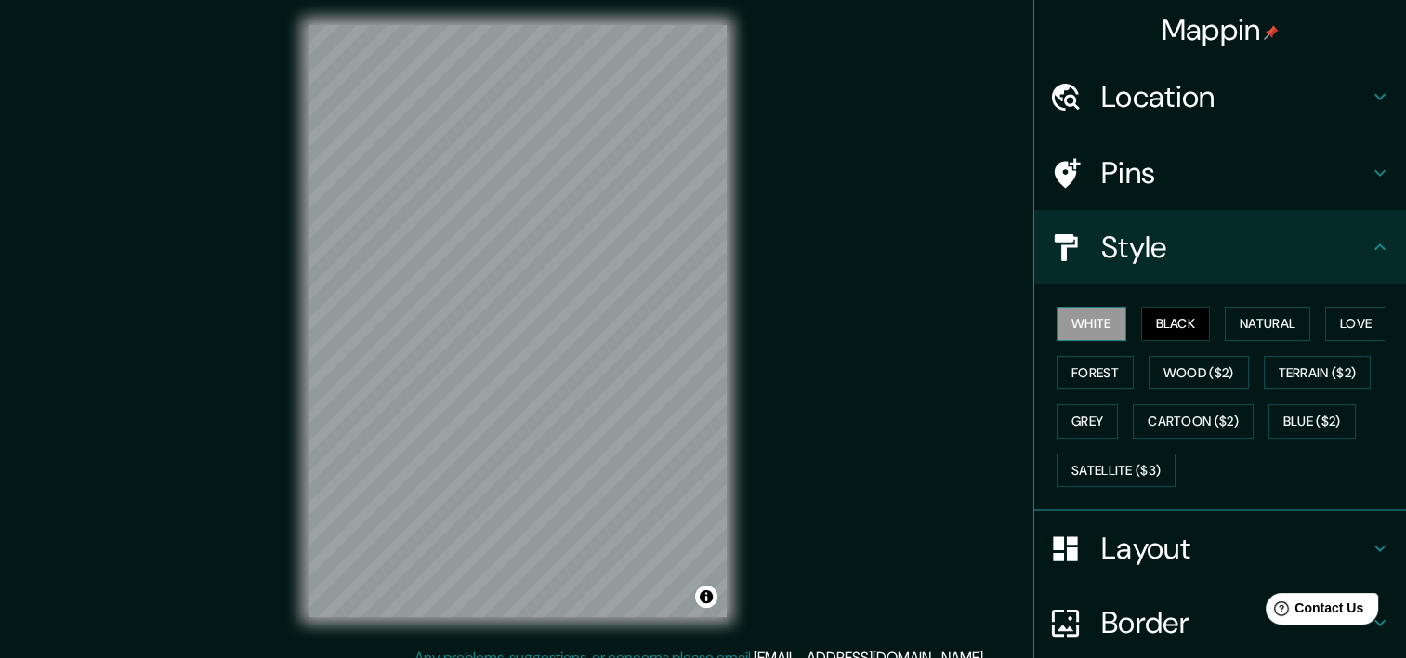
click at [1083, 324] on button "White" at bounding box center [1092, 324] width 70 height 34
click at [1138, 463] on button "Satellite ($3)" at bounding box center [1116, 471] width 119 height 34
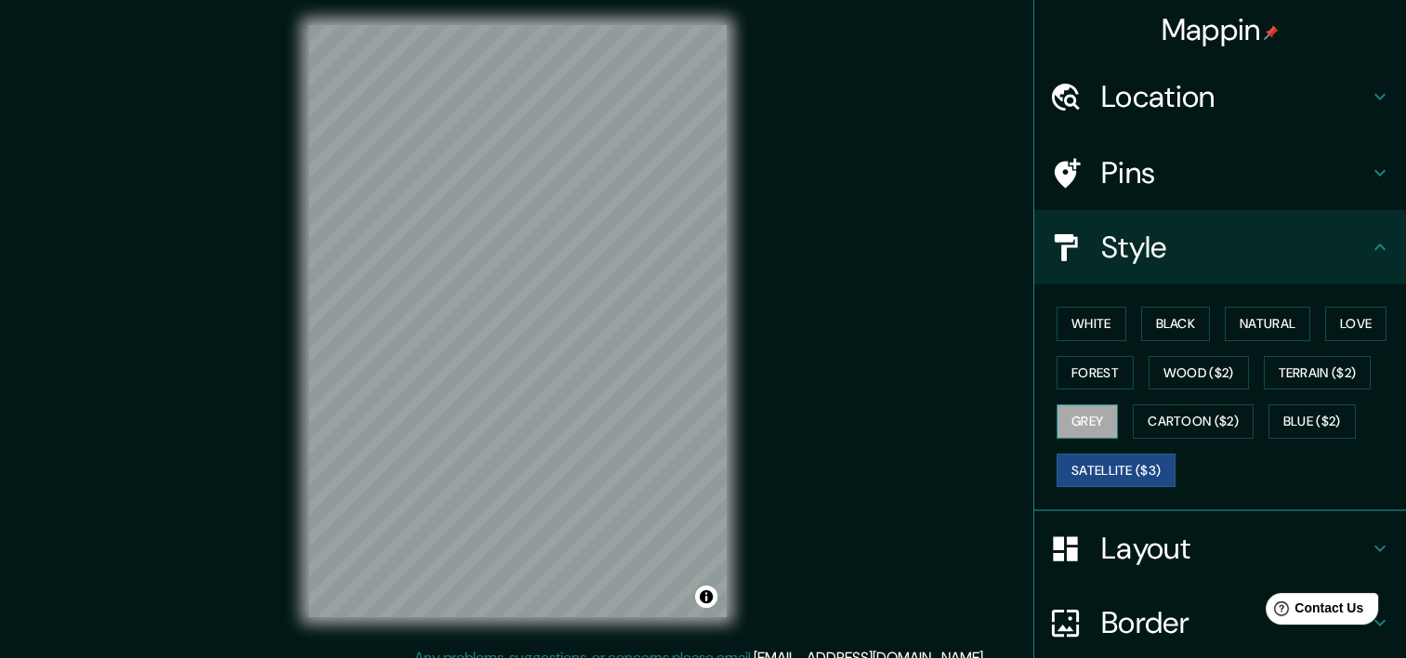
click at [1075, 410] on button "Grey" at bounding box center [1087, 421] width 61 height 34
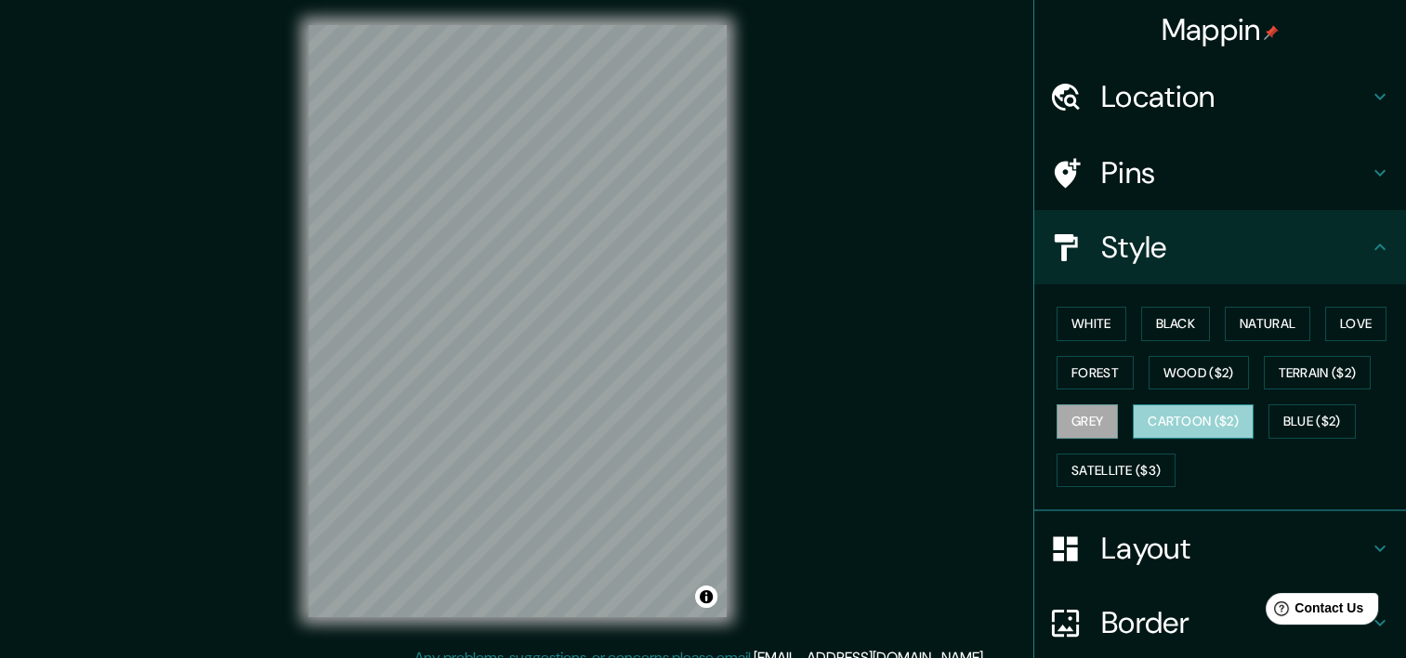
click at [1182, 404] on button "Cartoon ($2)" at bounding box center [1193, 421] width 121 height 34
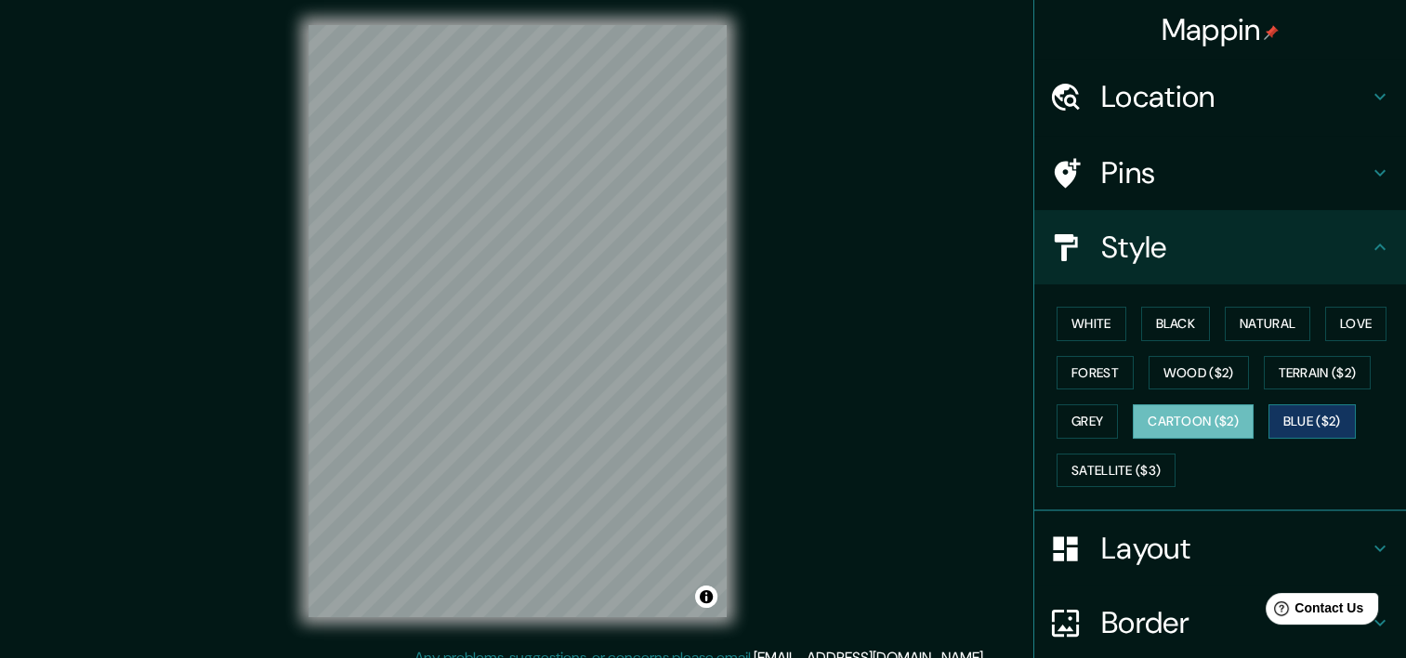
click at [1324, 414] on button "Blue ($2)" at bounding box center [1312, 421] width 87 height 34
click at [1176, 323] on button "Black" at bounding box center [1177, 324] width 70 height 34
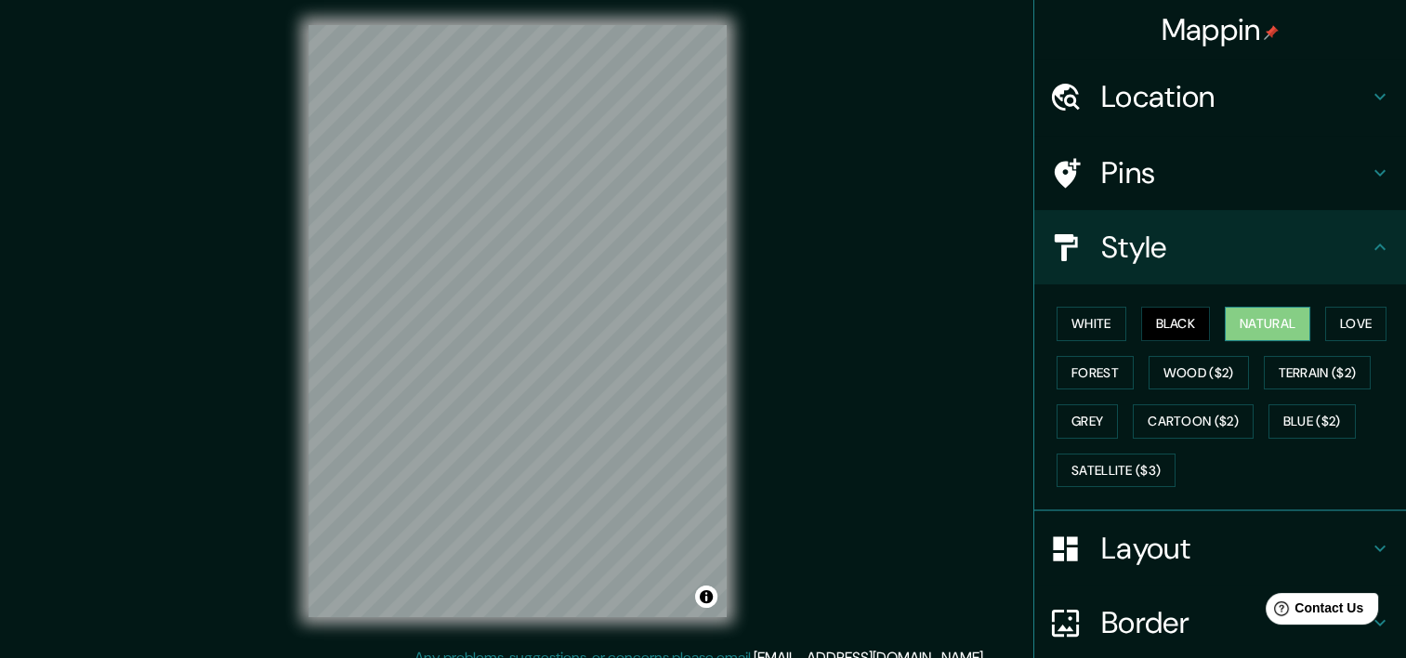
click at [1248, 320] on button "Natural" at bounding box center [1268, 324] width 86 height 34
click at [1205, 368] on button "Wood ($2)" at bounding box center [1199, 373] width 100 height 34
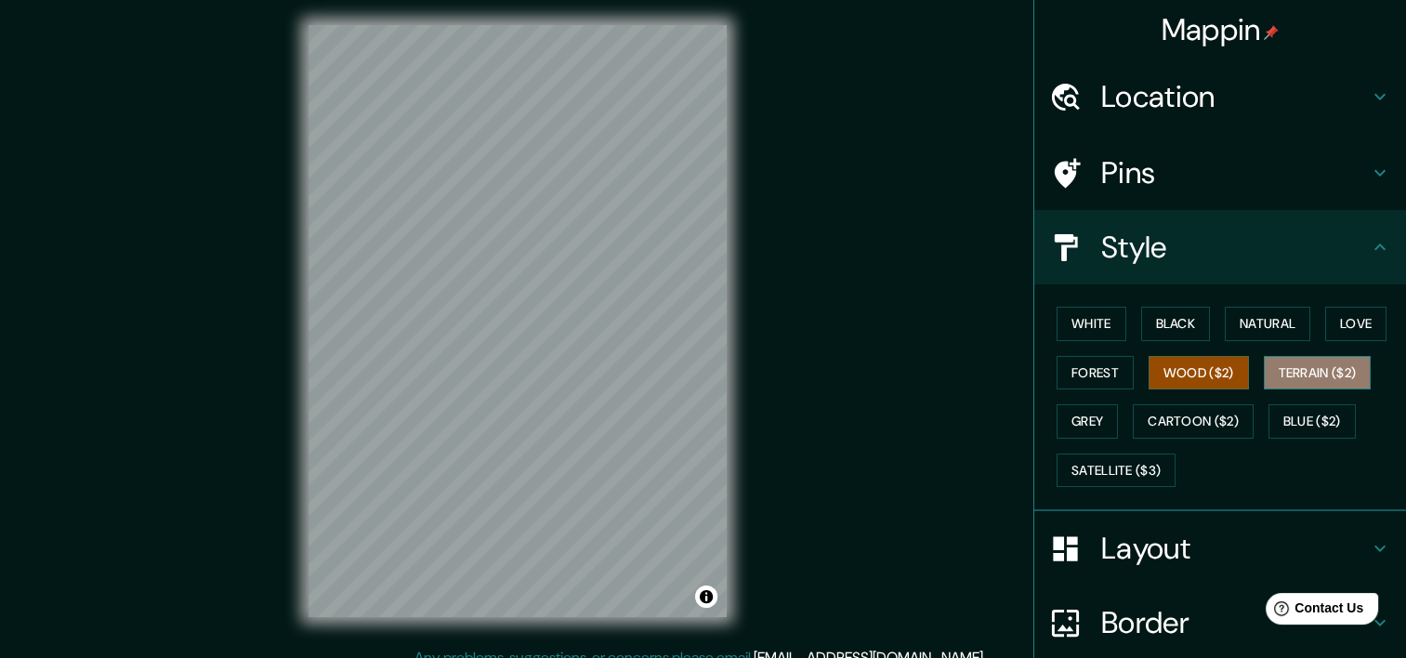
click at [1309, 368] on button "Terrain ($2)" at bounding box center [1318, 373] width 108 height 34
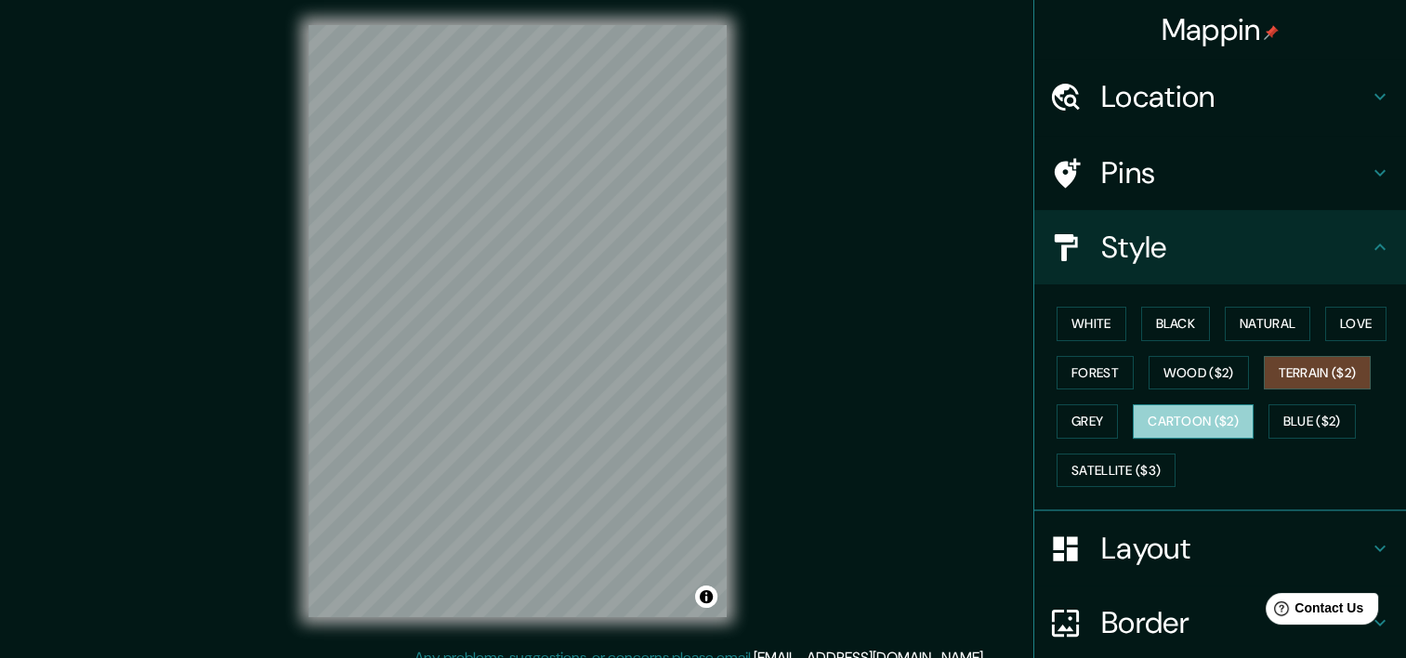
click at [1220, 421] on button "Cartoon ($2)" at bounding box center [1193, 421] width 121 height 34
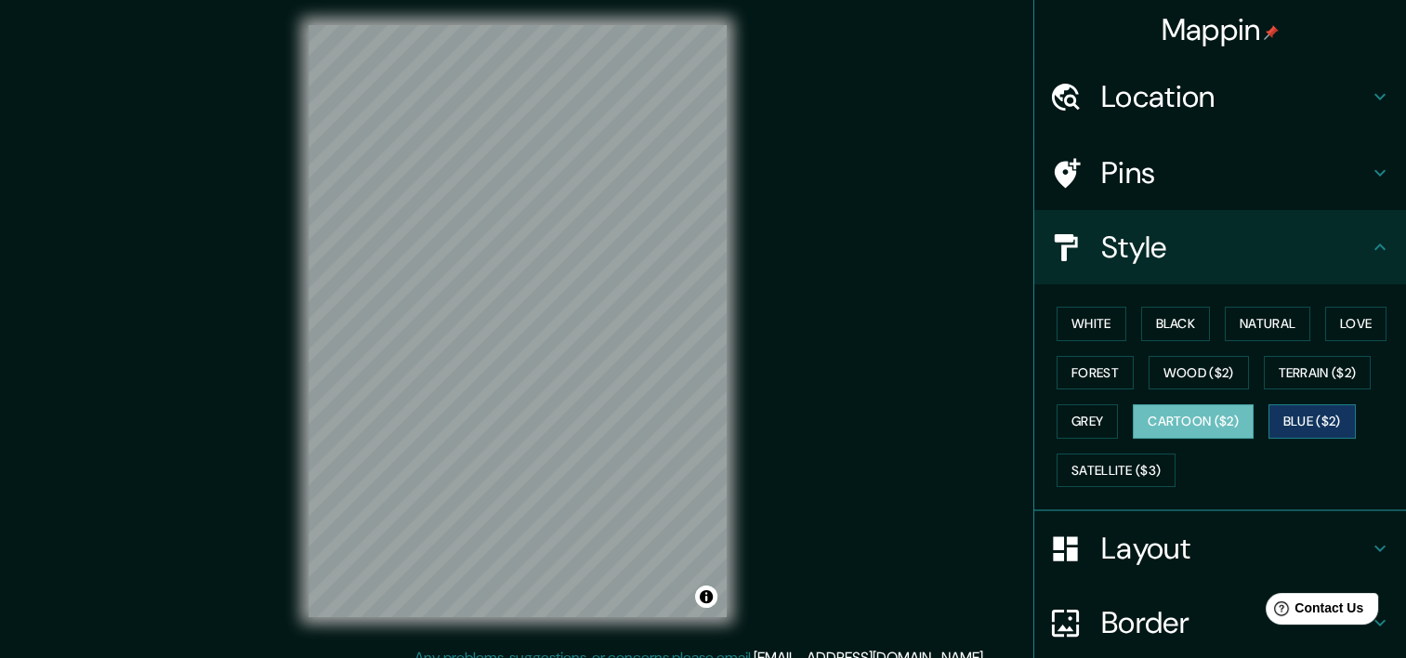
click at [1306, 419] on button "Blue ($2)" at bounding box center [1312, 421] width 87 height 34
click at [1078, 416] on button "Grey" at bounding box center [1087, 421] width 61 height 34
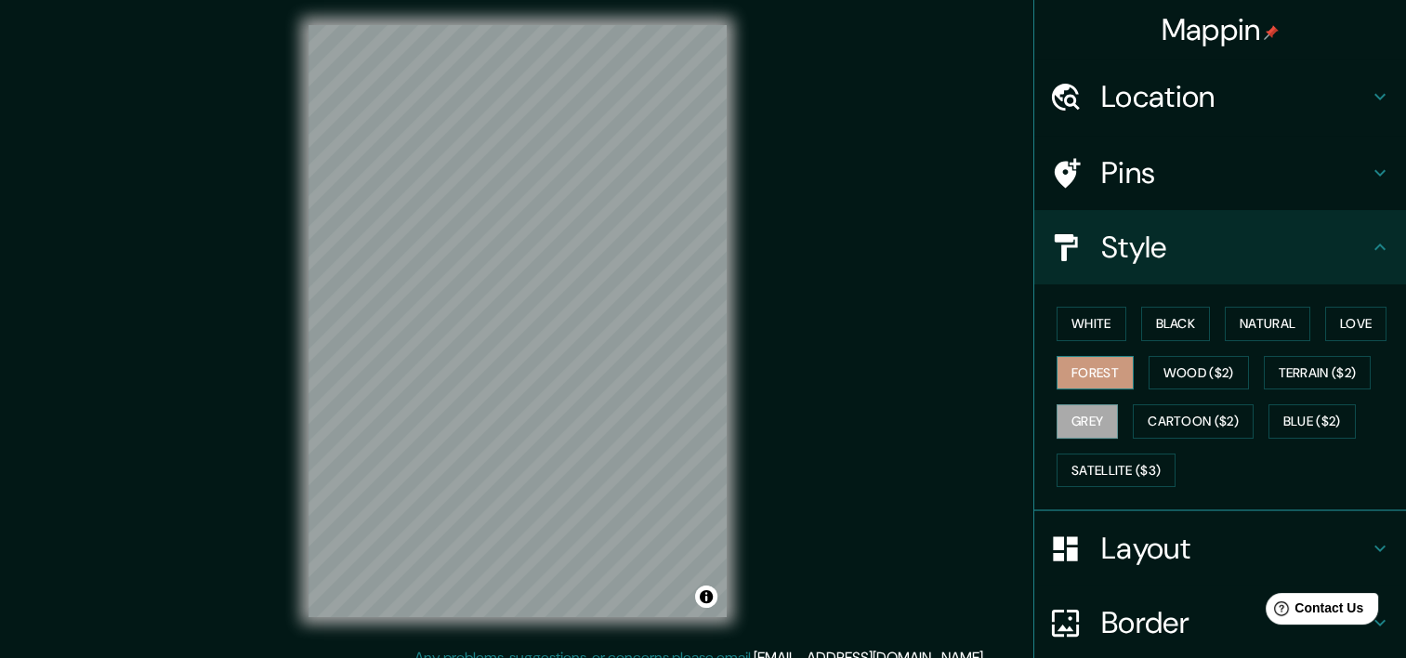
click at [1091, 363] on button "Forest" at bounding box center [1095, 373] width 77 height 34
click at [1346, 320] on button "Love" at bounding box center [1356, 324] width 61 height 34
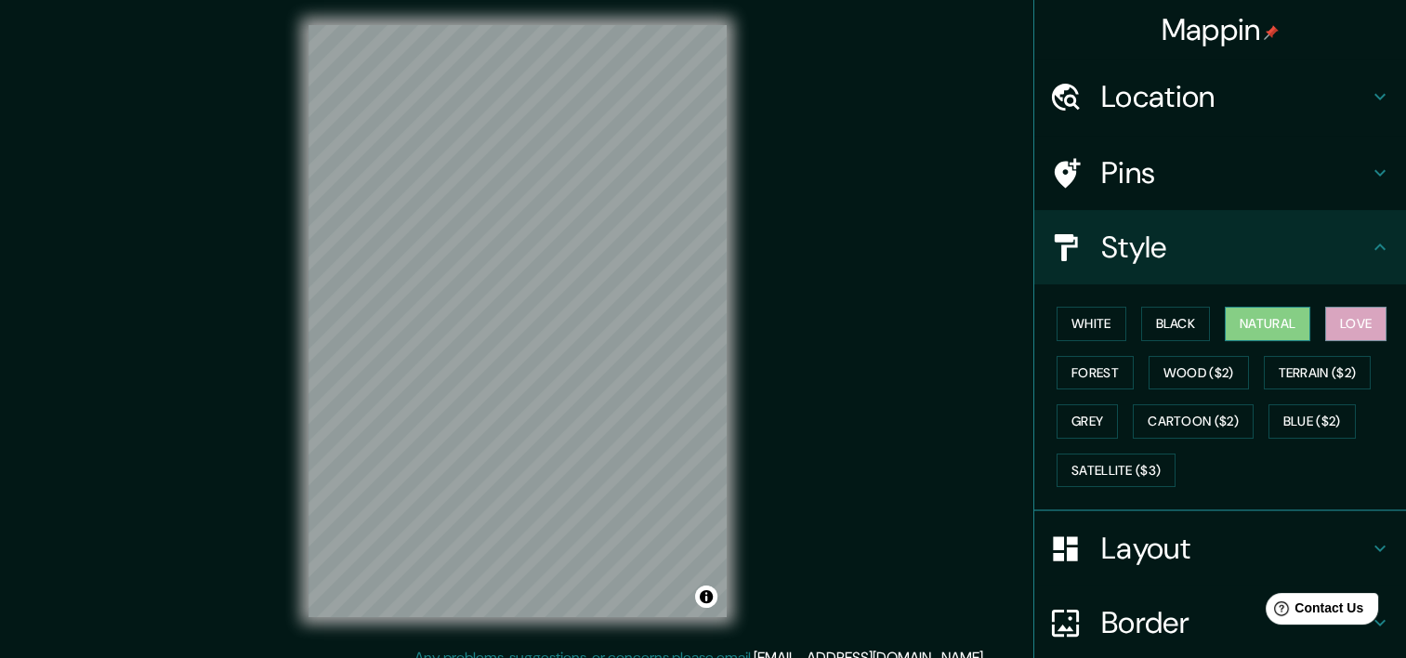
click at [1235, 317] on button "Natural" at bounding box center [1268, 324] width 86 height 34
click at [1326, 318] on button "Love" at bounding box center [1356, 324] width 61 height 34
click at [1288, 414] on button "Blue ($2)" at bounding box center [1312, 421] width 87 height 34
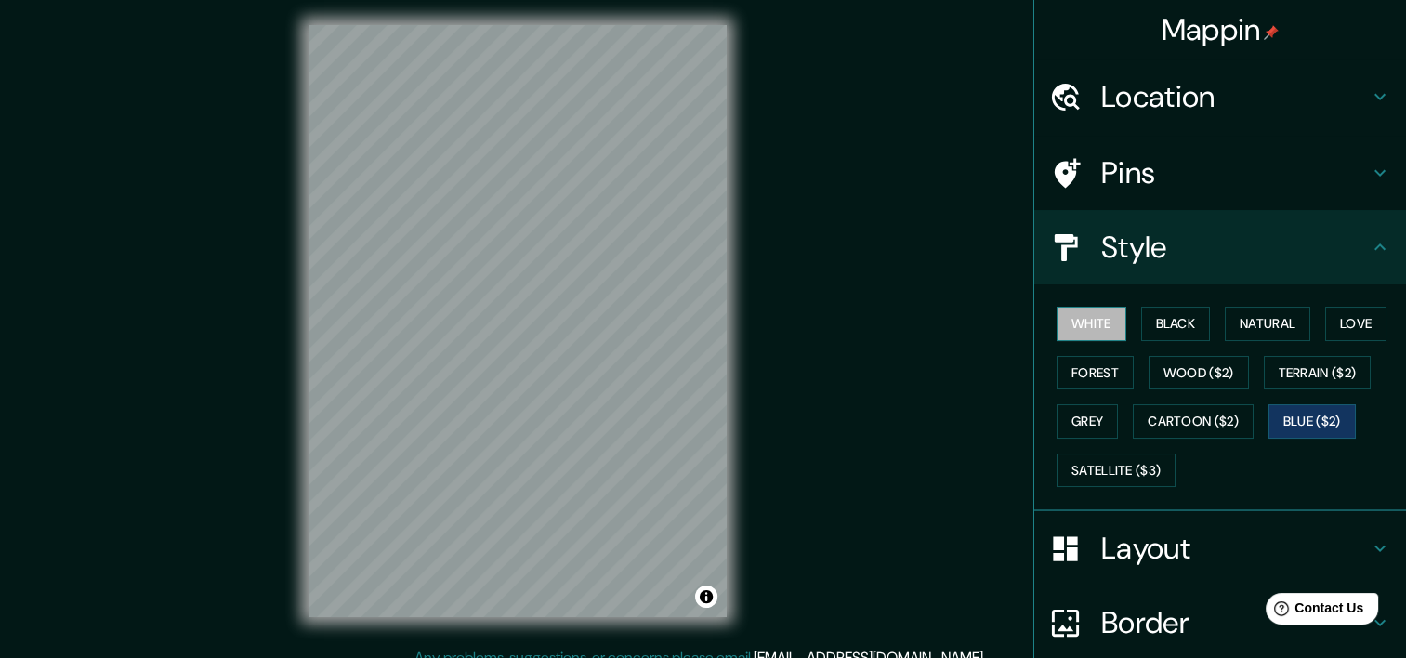
click at [1088, 324] on button "White" at bounding box center [1092, 324] width 70 height 34
click at [1272, 405] on button "Blue ($2)" at bounding box center [1312, 421] width 87 height 34
click at [1089, 458] on button "Satellite ($3)" at bounding box center [1116, 471] width 119 height 34
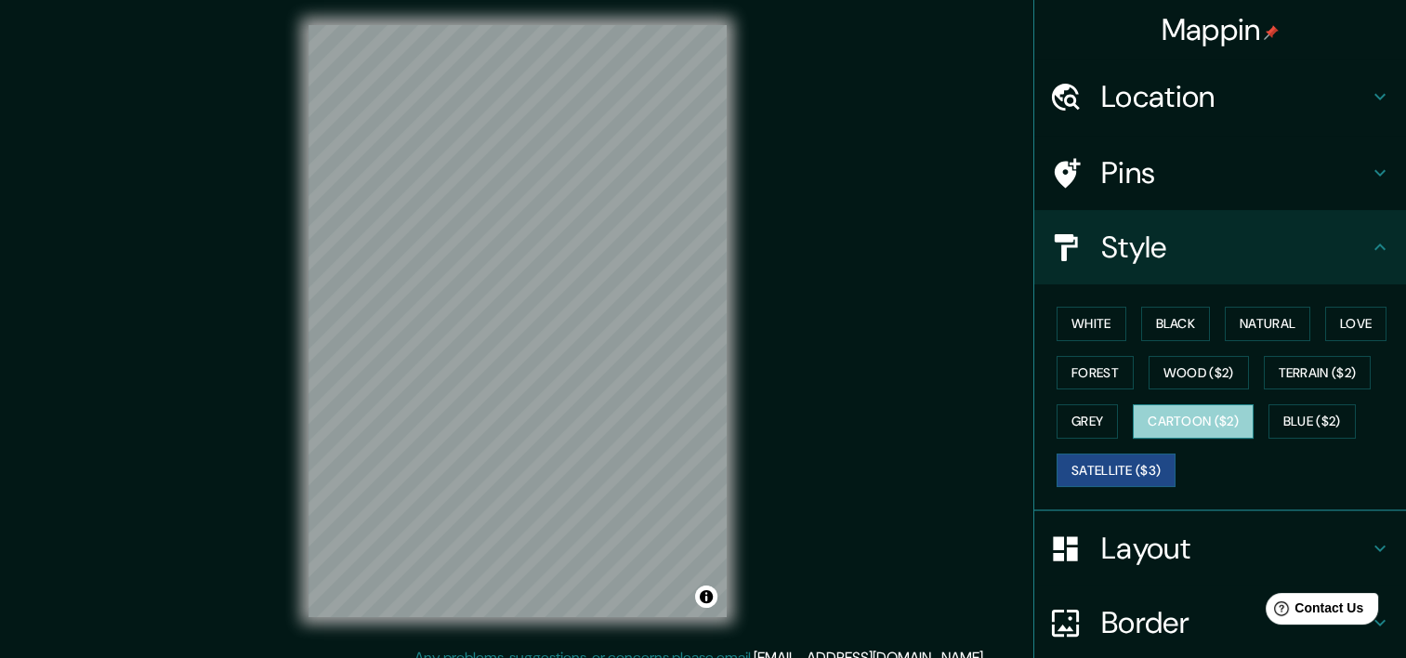
click at [1150, 419] on button "Cartoon ($2)" at bounding box center [1193, 421] width 121 height 34
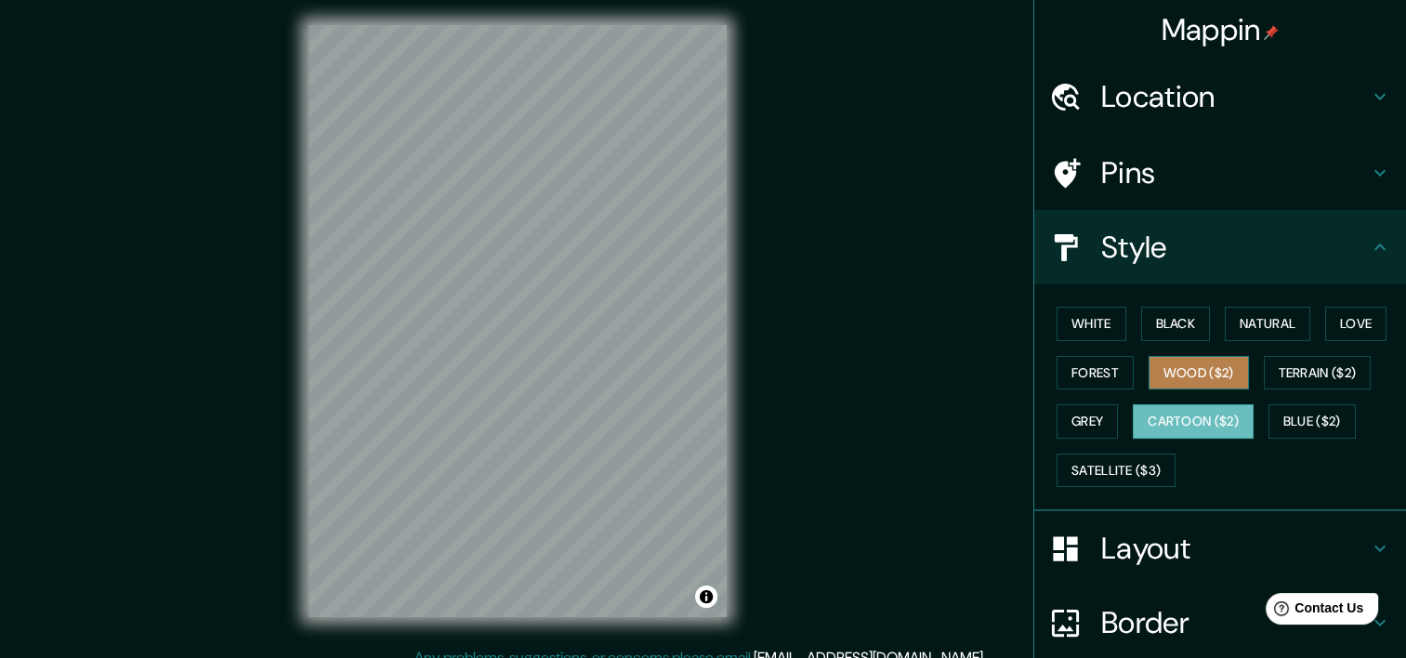
click at [1156, 376] on button "Wood ($2)" at bounding box center [1199, 373] width 100 height 34
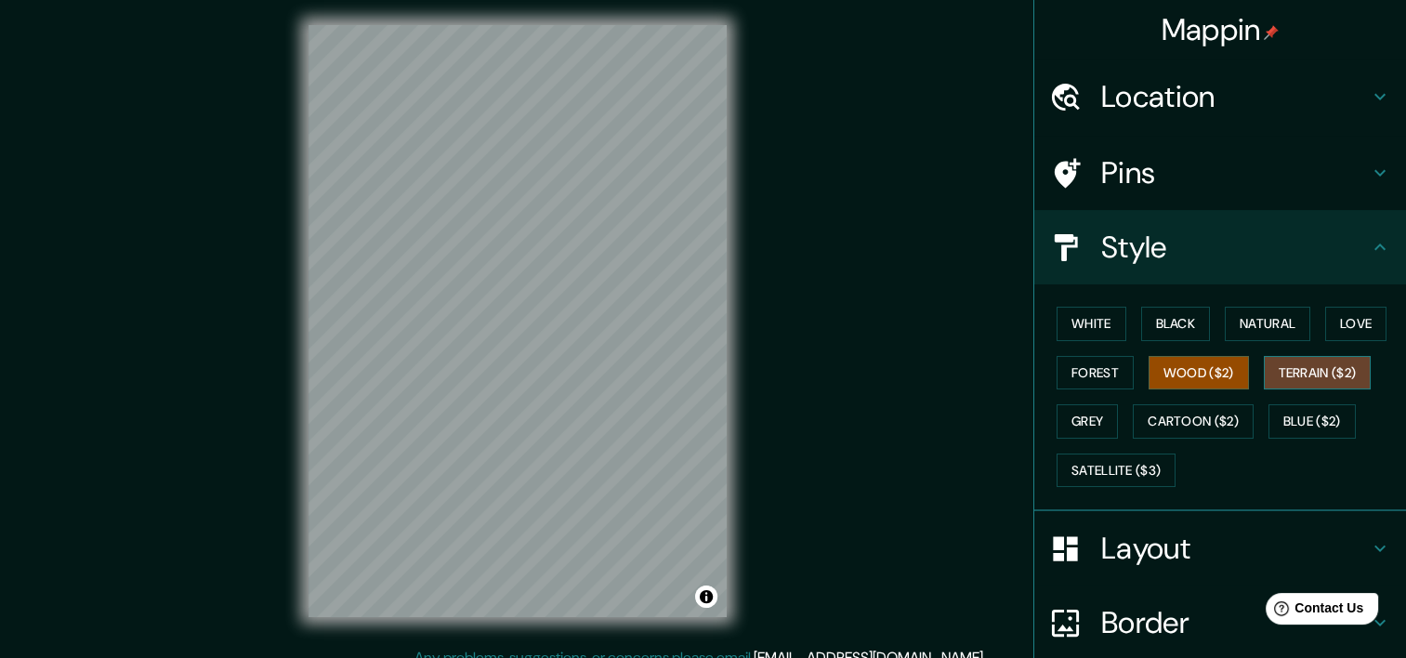
click at [1290, 365] on button "Terrain ($2)" at bounding box center [1318, 373] width 108 height 34
click at [1076, 424] on button "Grey" at bounding box center [1087, 421] width 61 height 34
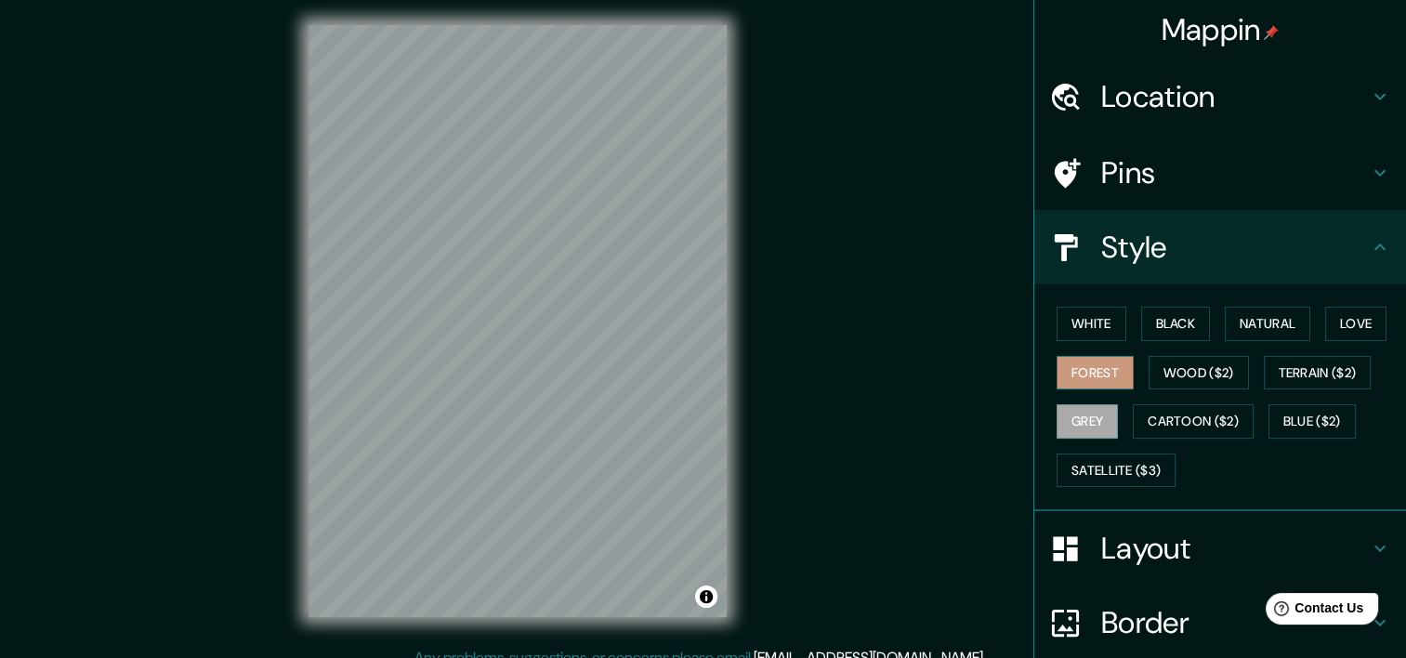
click at [1082, 368] on button "Forest" at bounding box center [1095, 373] width 77 height 34
click at [1157, 311] on button "Black" at bounding box center [1177, 324] width 70 height 34
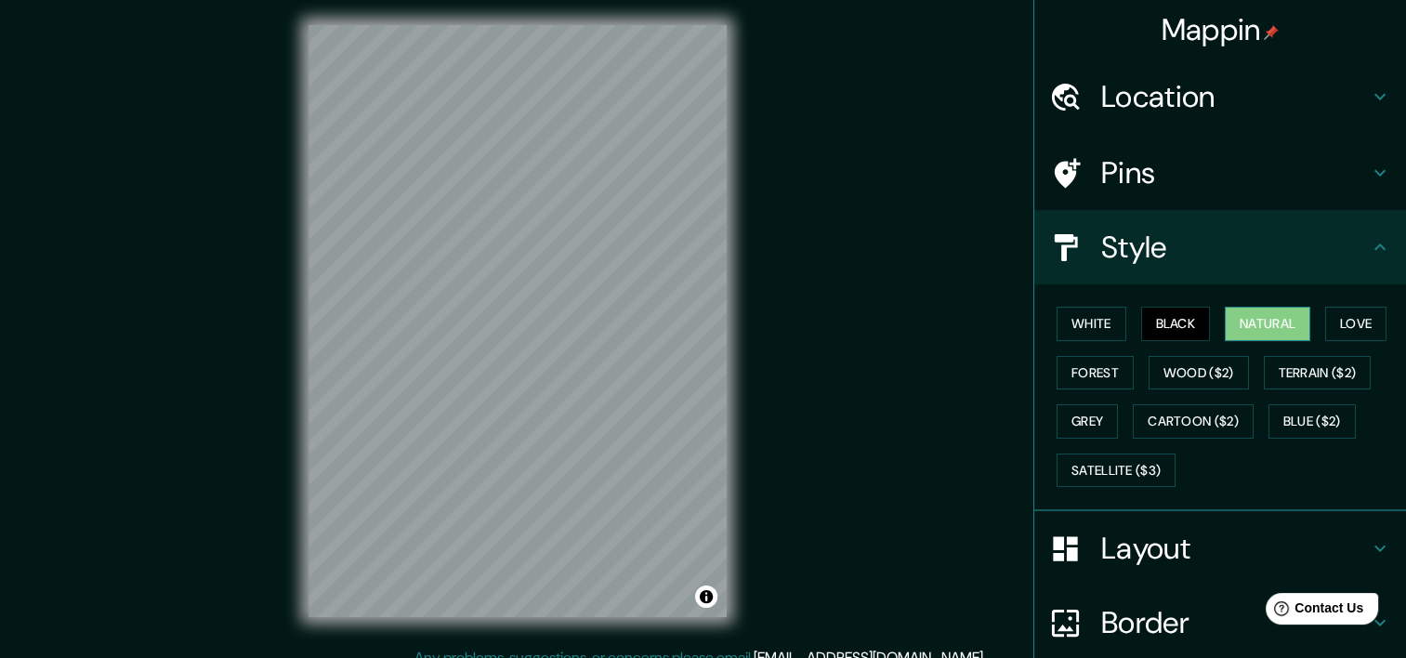
click at [1257, 335] on button "Natural" at bounding box center [1268, 324] width 86 height 34
click at [1156, 323] on button "Black" at bounding box center [1177, 324] width 70 height 34
click at [1269, 410] on button "Blue ($2)" at bounding box center [1312, 421] width 87 height 34
click at [1155, 322] on button "Black" at bounding box center [1177, 324] width 70 height 34
click at [1298, 414] on button "Blue ($2)" at bounding box center [1312, 421] width 87 height 34
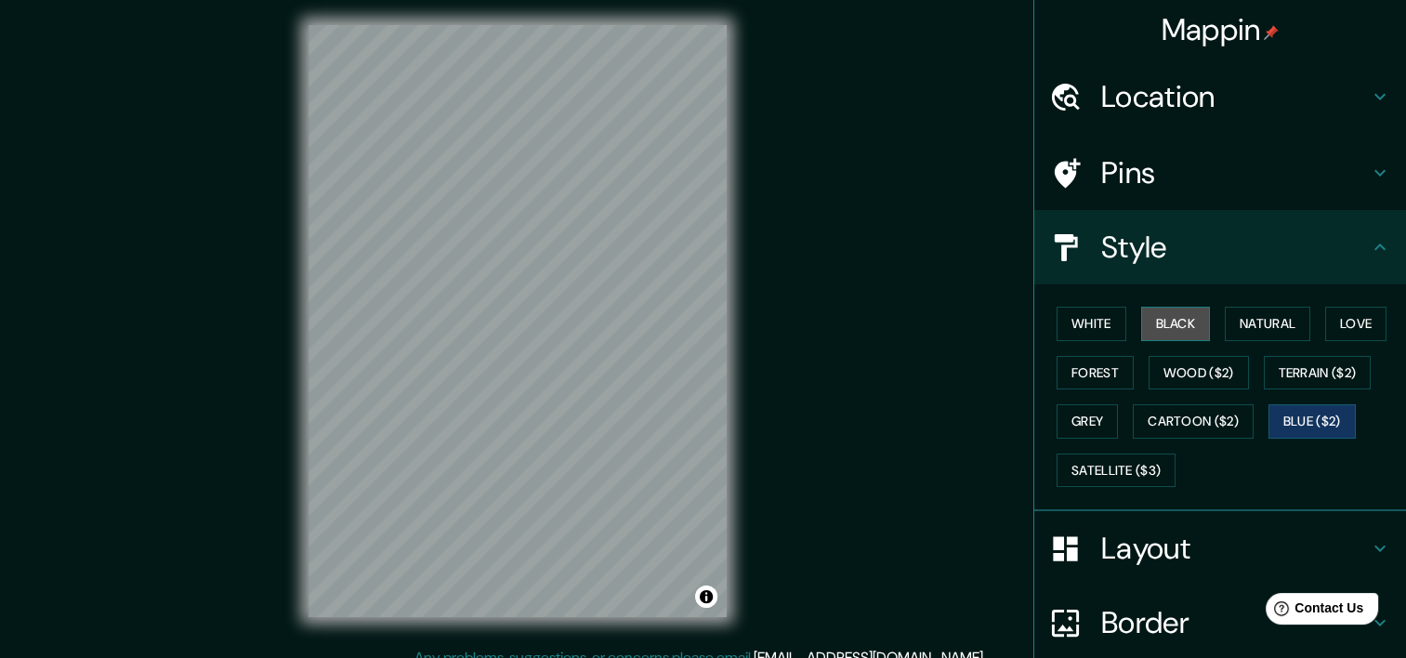
click at [1172, 327] on button "Black" at bounding box center [1177, 324] width 70 height 34
click at [1309, 414] on button "Blue ($2)" at bounding box center [1312, 421] width 87 height 34
